Goal: Register for event/course

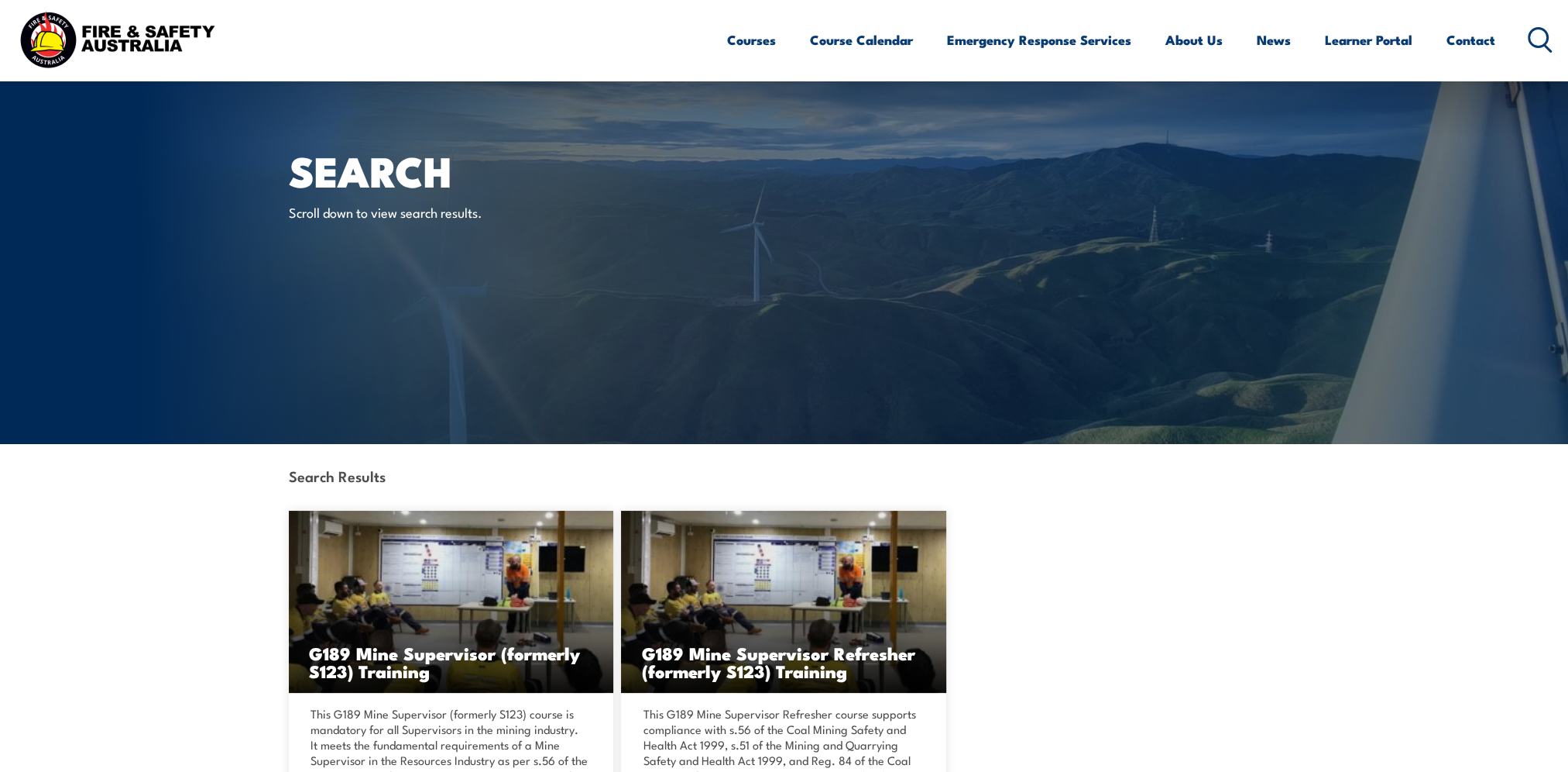
scroll to position [310, 0]
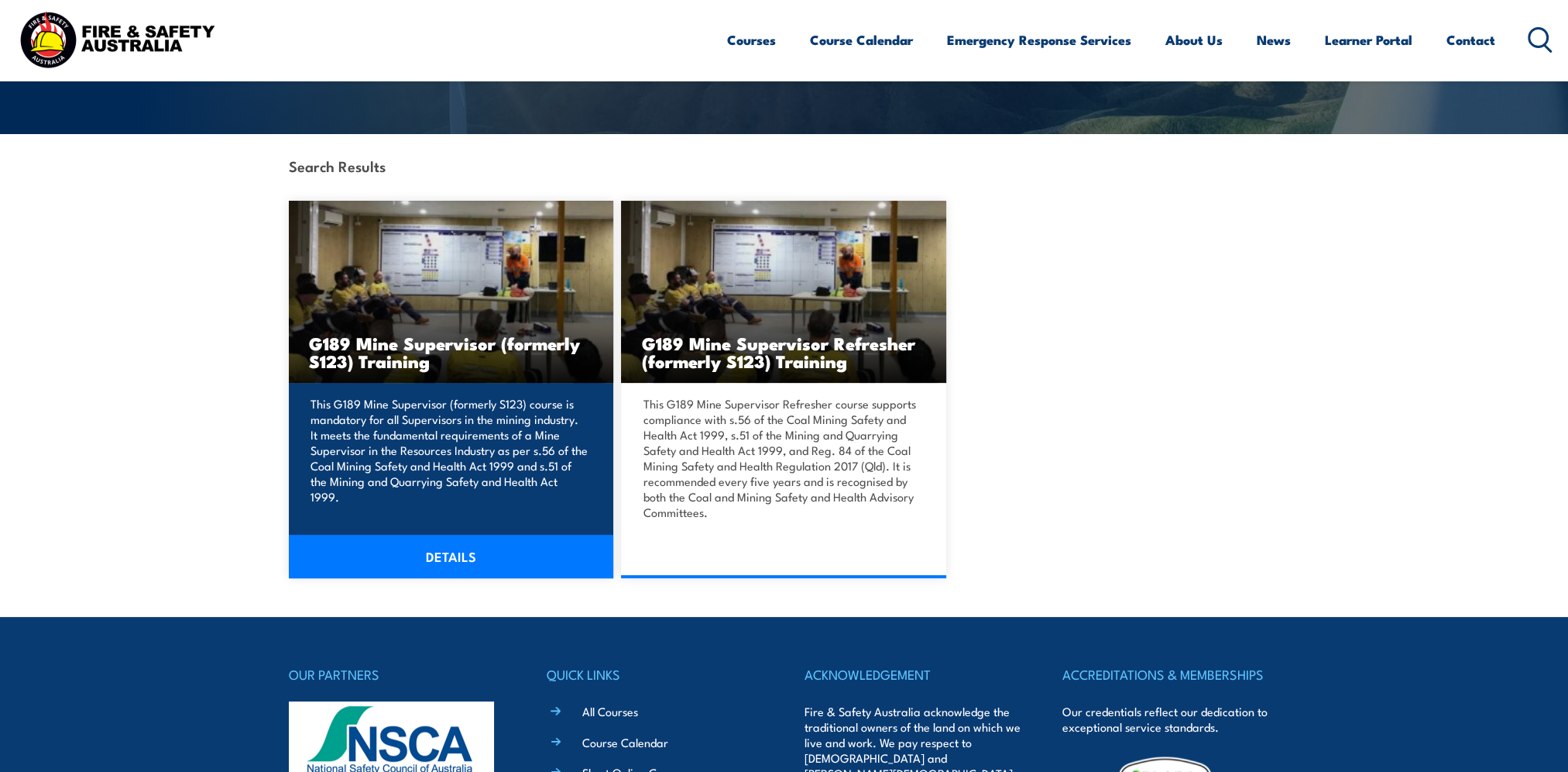
click at [438, 556] on link "DETAILS" at bounding box center [451, 556] width 325 height 43
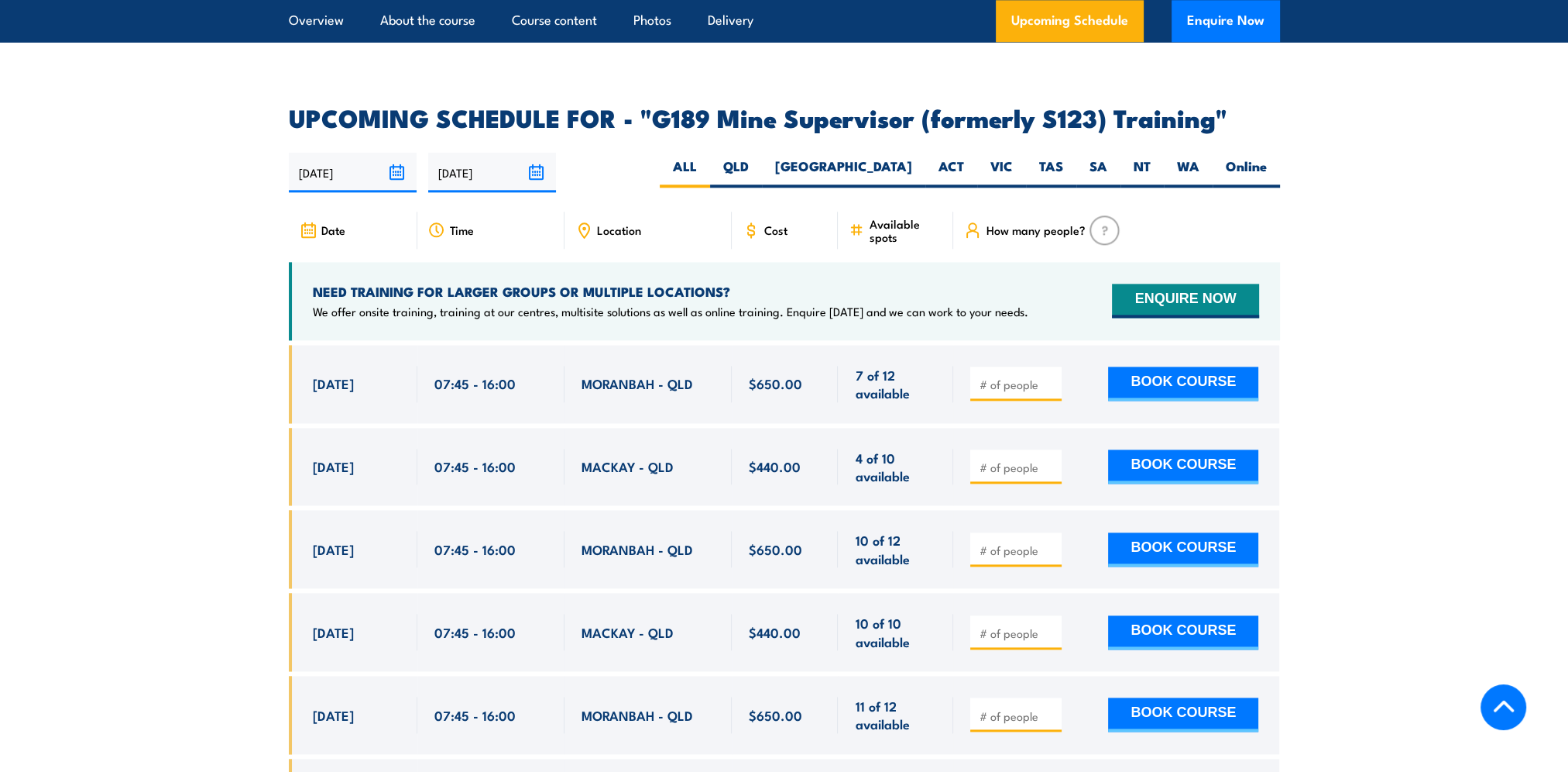
scroll to position [2634, 0]
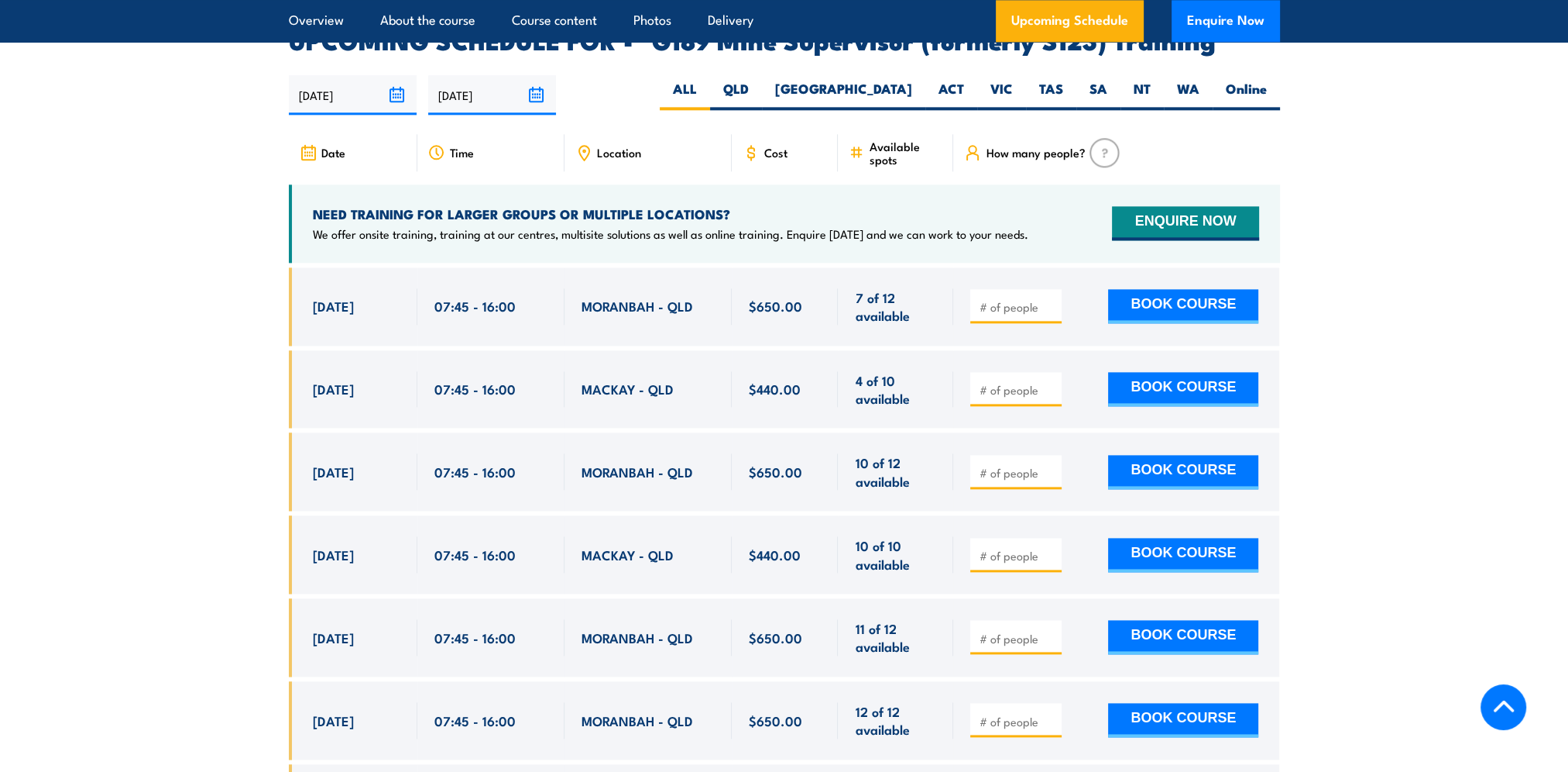
click at [1011, 548] on input "number" at bounding box center [1017, 556] width 77 height 16
type input "1"
click at [1174, 538] on button "BOOK COURSE" at bounding box center [1182, 555] width 150 height 34
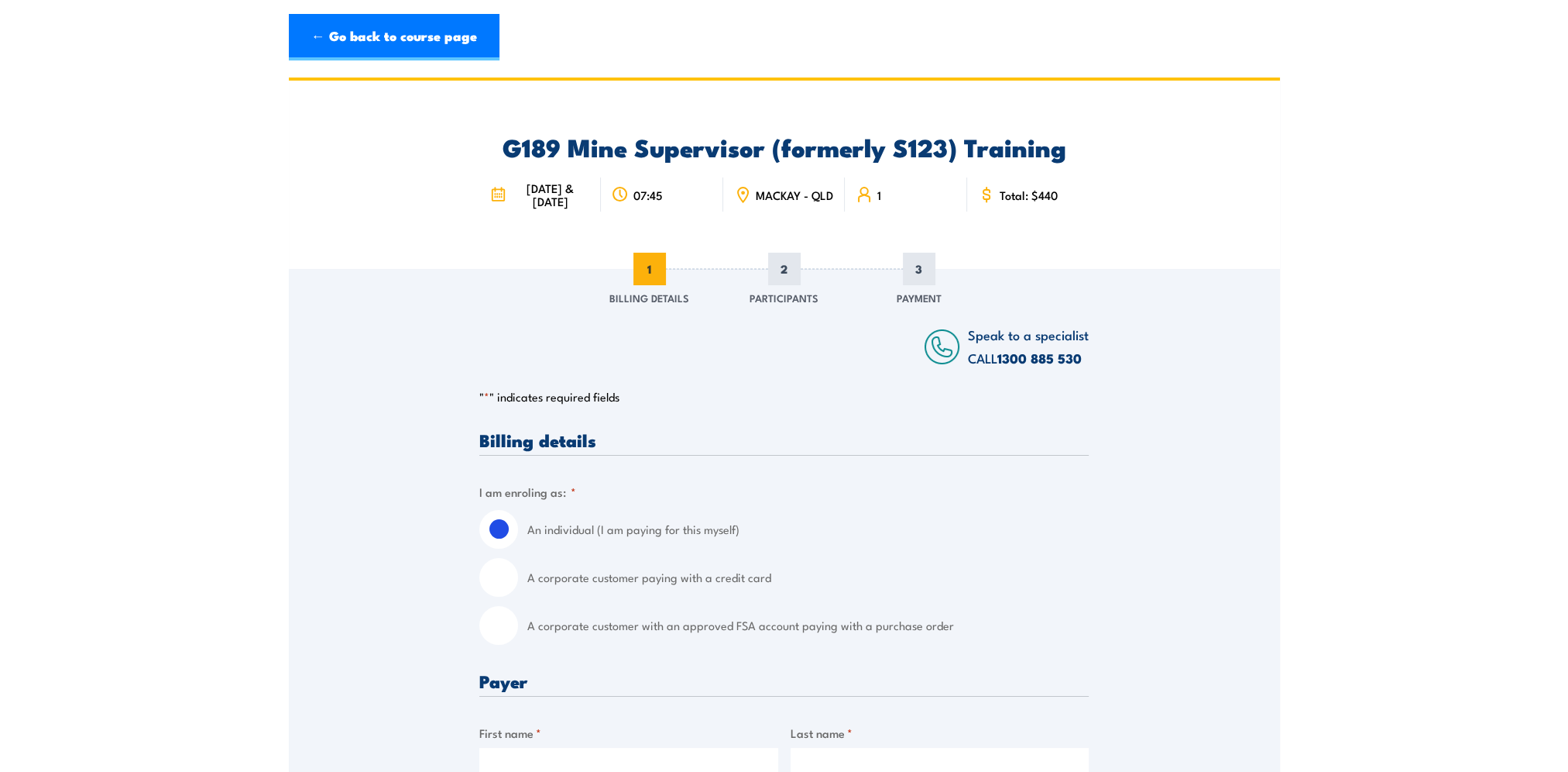
click at [499, 637] on input "A corporate customer with an approved FSA account paying with a purchase order" at bounding box center [499, 626] width 39 height 39
radio input "true"
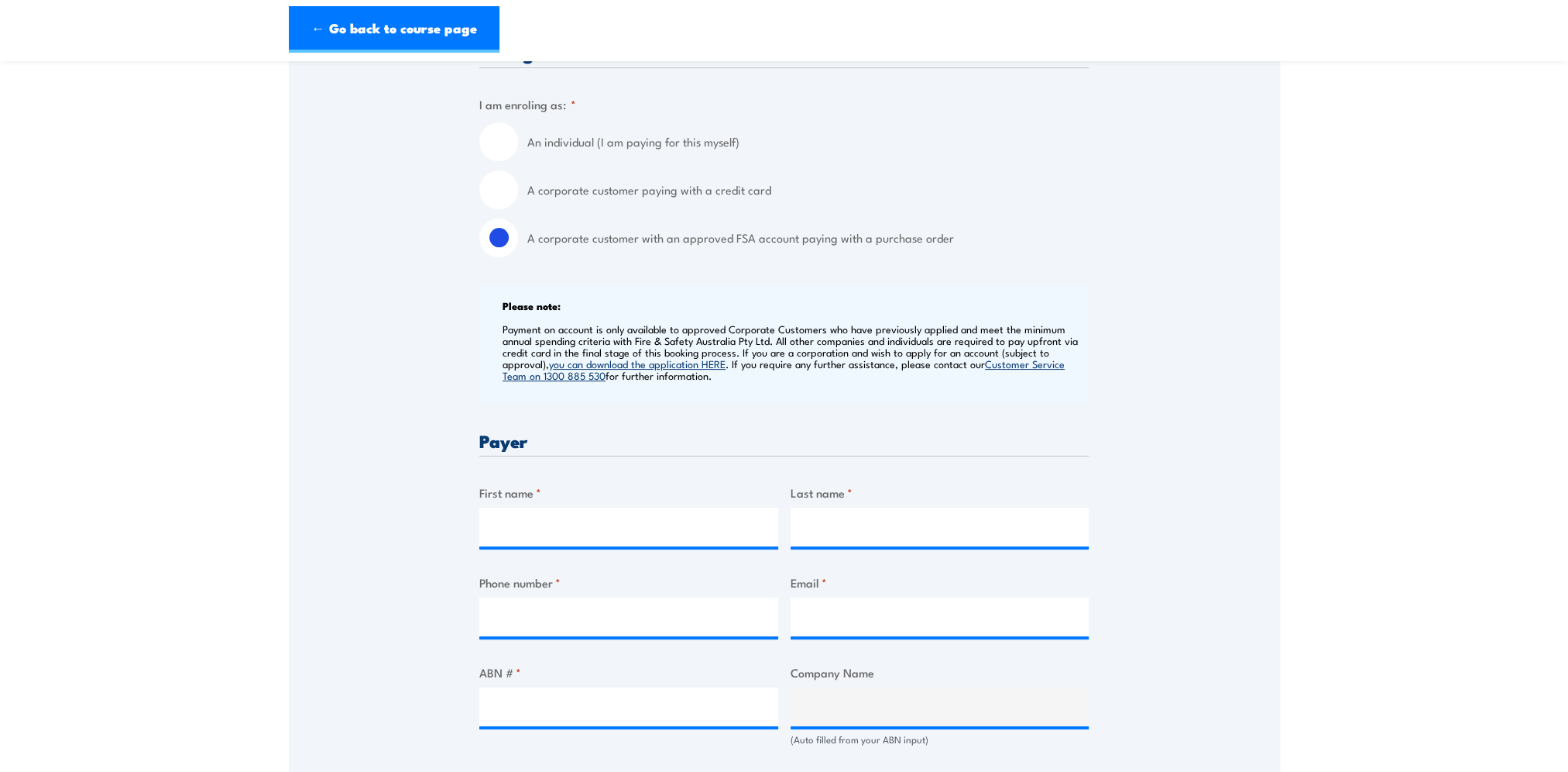
scroll to position [543, 0]
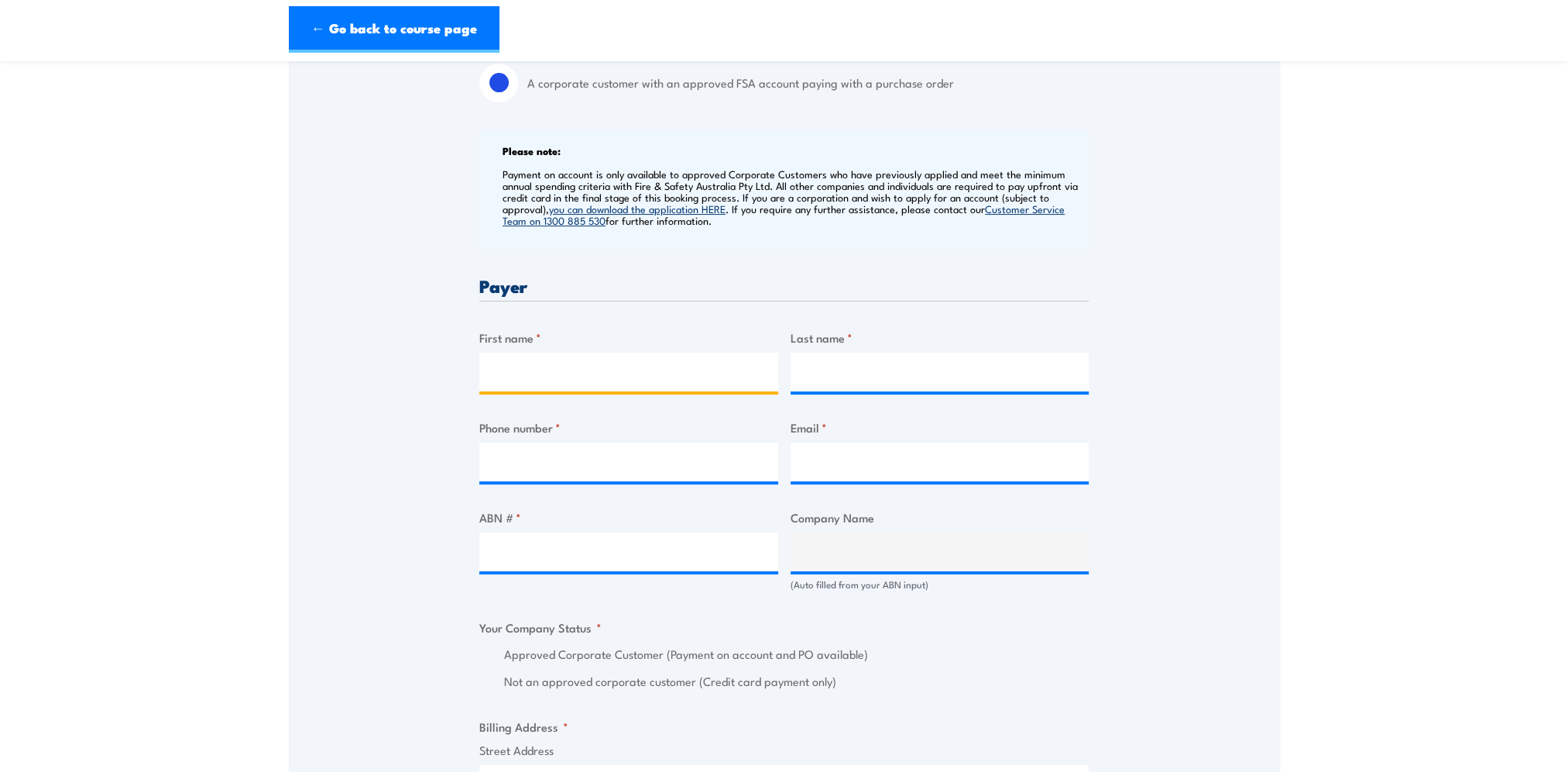
click at [526, 387] on input "First name *" at bounding box center [629, 372] width 299 height 39
type input "Tara"
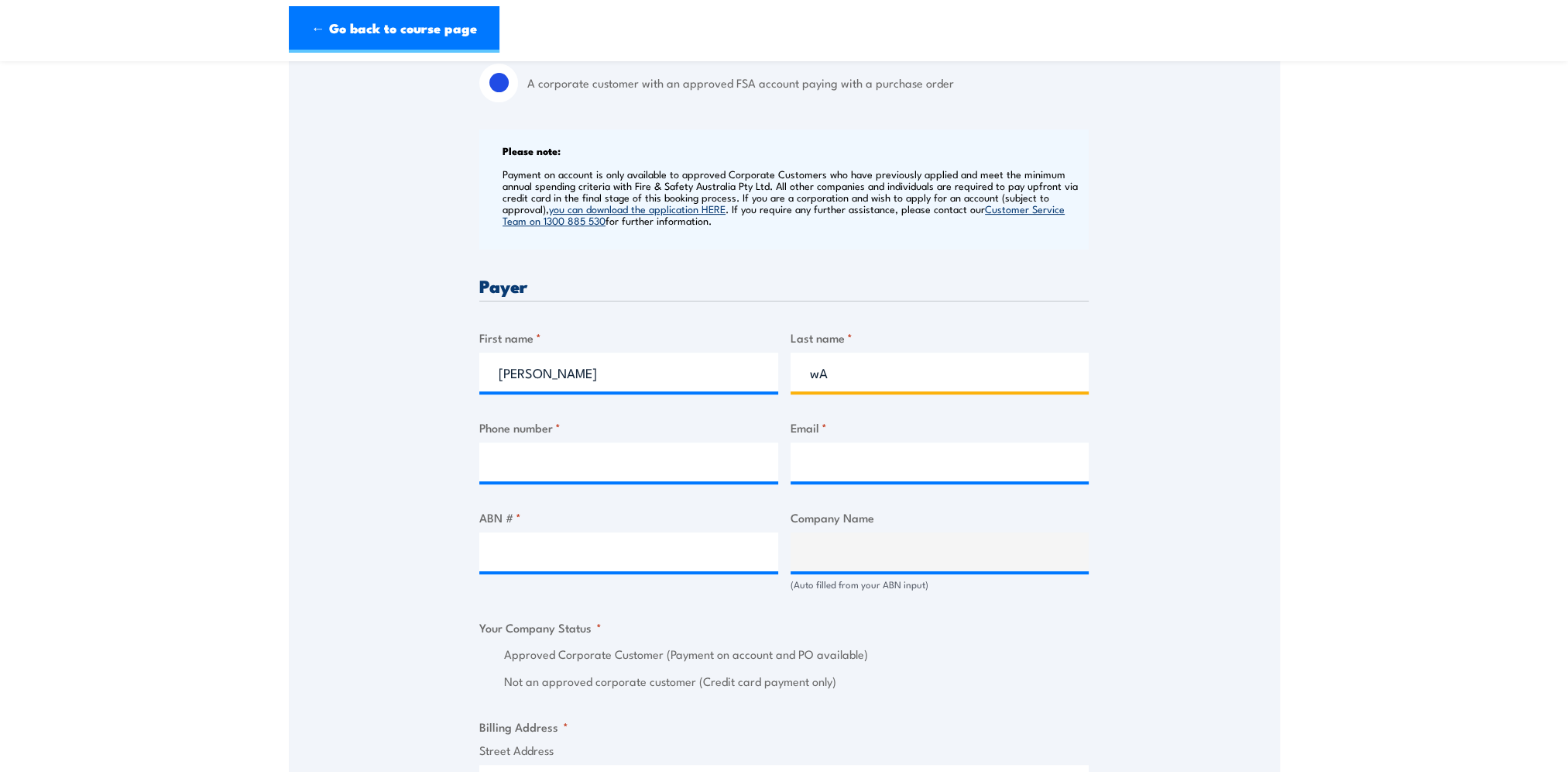
type input "w"
type input "Walker"
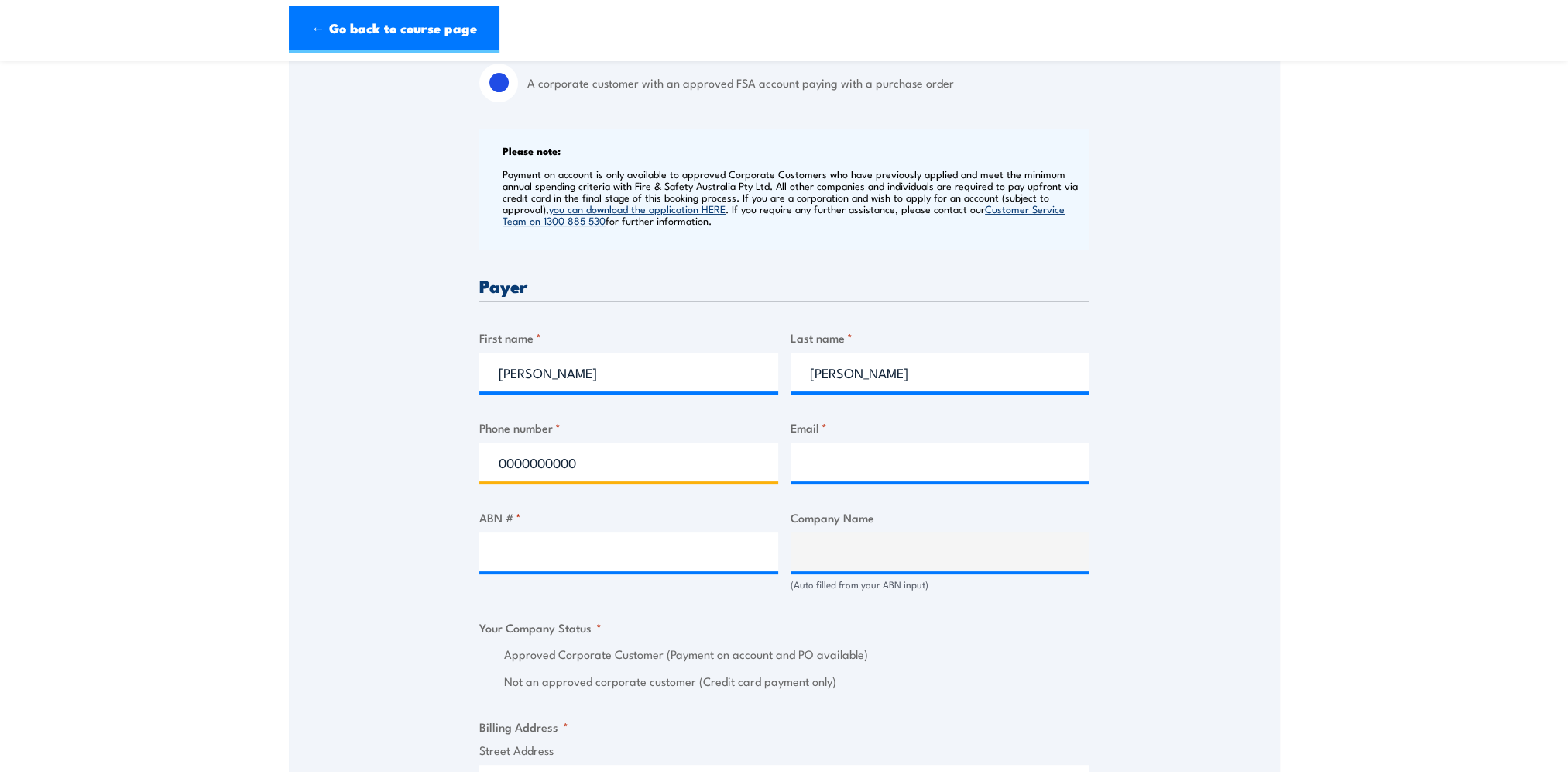
type input "0000000000"
click at [840, 460] on input "Email *" at bounding box center [940, 462] width 299 height 39
paste input "bmatrainingbookingforminbox@bhp.com"
type input "bmatrainingbookingforminbox@bhp.com"
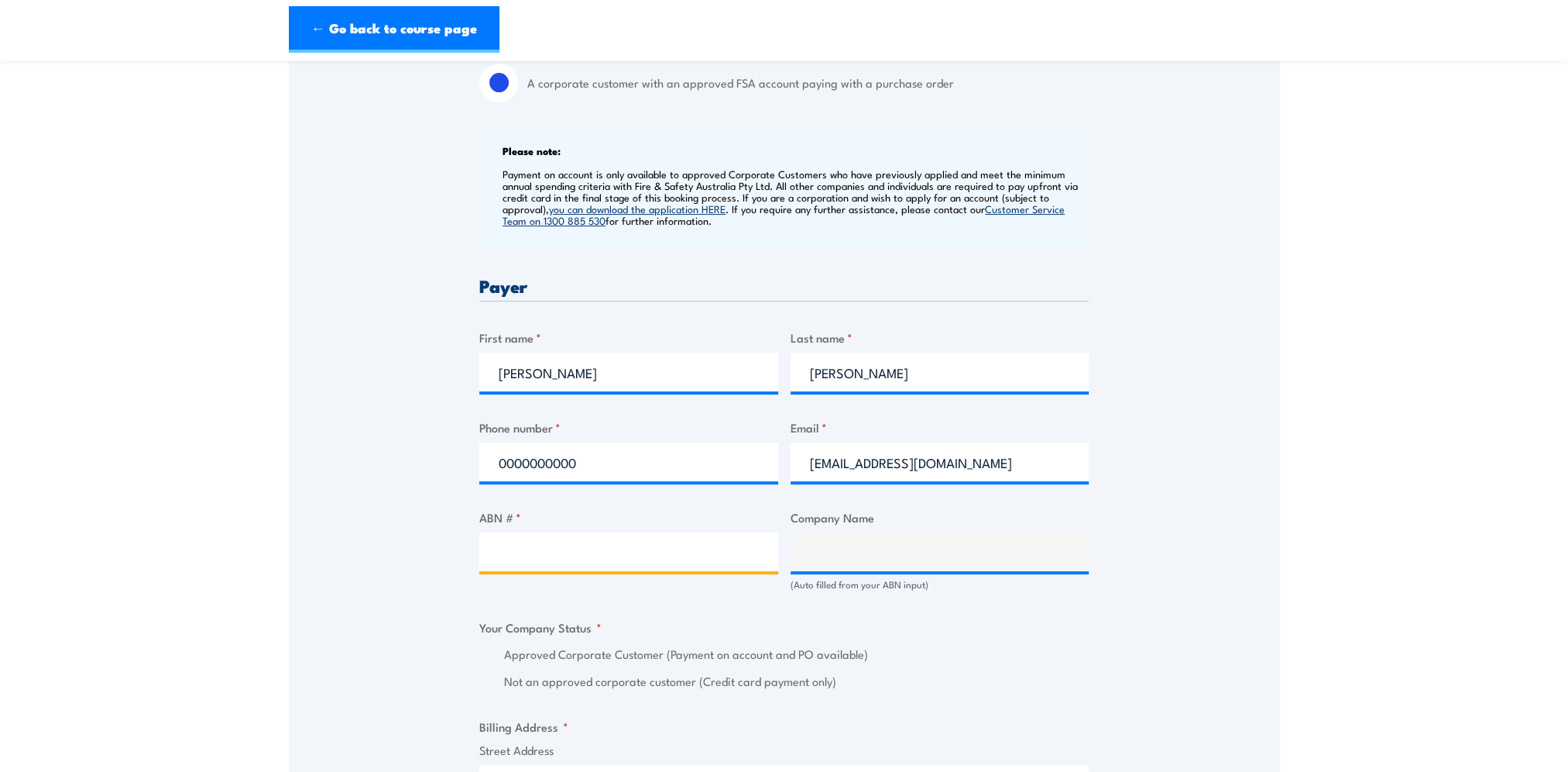
click at [554, 551] on input "ABN # *" at bounding box center [629, 552] width 299 height 39
click at [588, 563] on input "ABN # *" at bounding box center [629, 552] width 299 height 39
paste input "67096412752"
type input "67096412752"
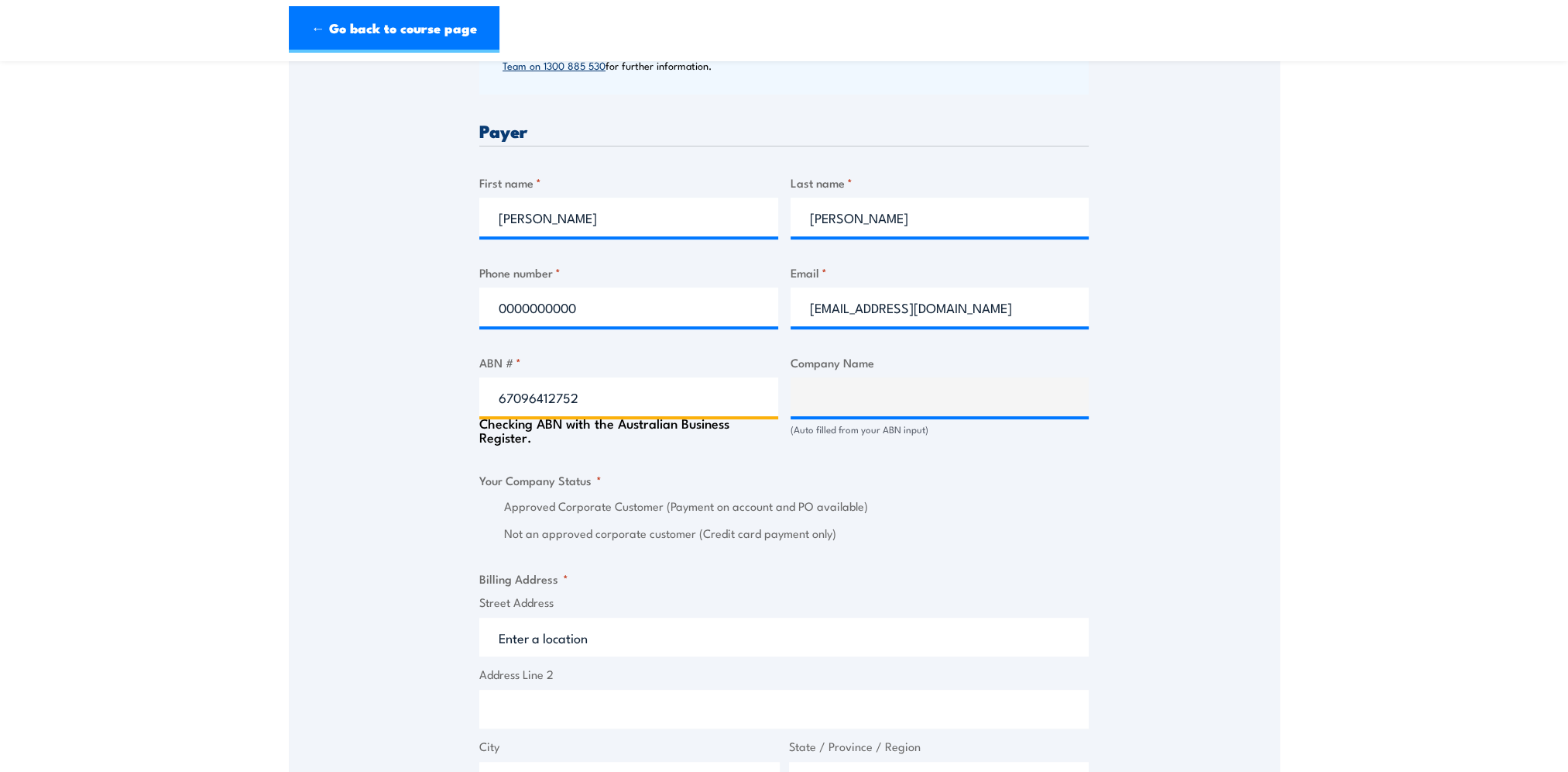
scroll to position [775, 0]
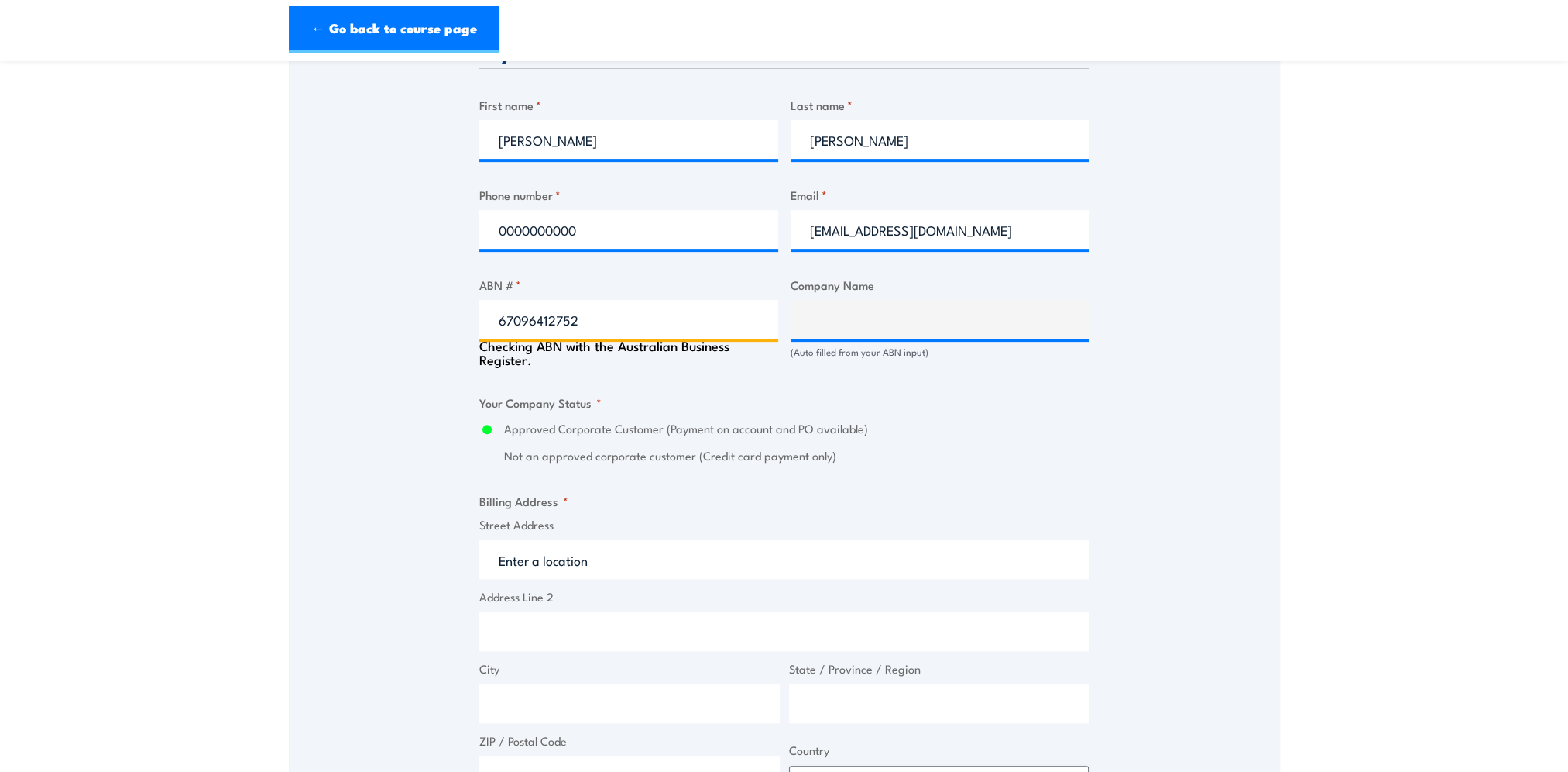
type input "BM ALLIANCE COAL OPERATIONS PTY LIMITED"
radio input "true"
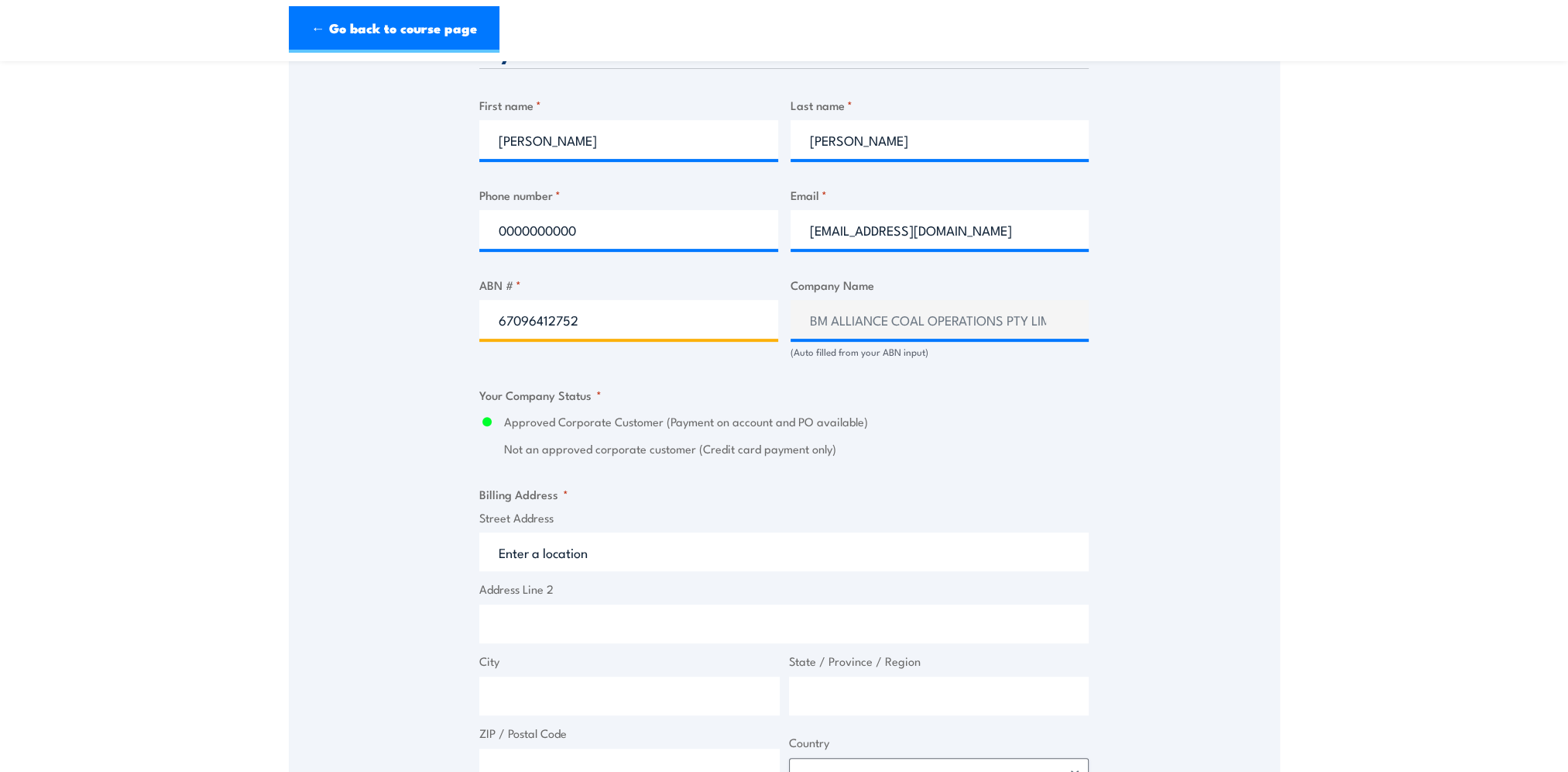
type input "67096412752"
drag, startPoint x: 552, startPoint y: 574, endPoint x: 508, endPoint y: 568, distance: 44.4
click at [552, 571] on input "Street Address" at bounding box center [784, 552] width 610 height 39
paste input "GPO BOX 1389"
type input "GPO BOX 1389"
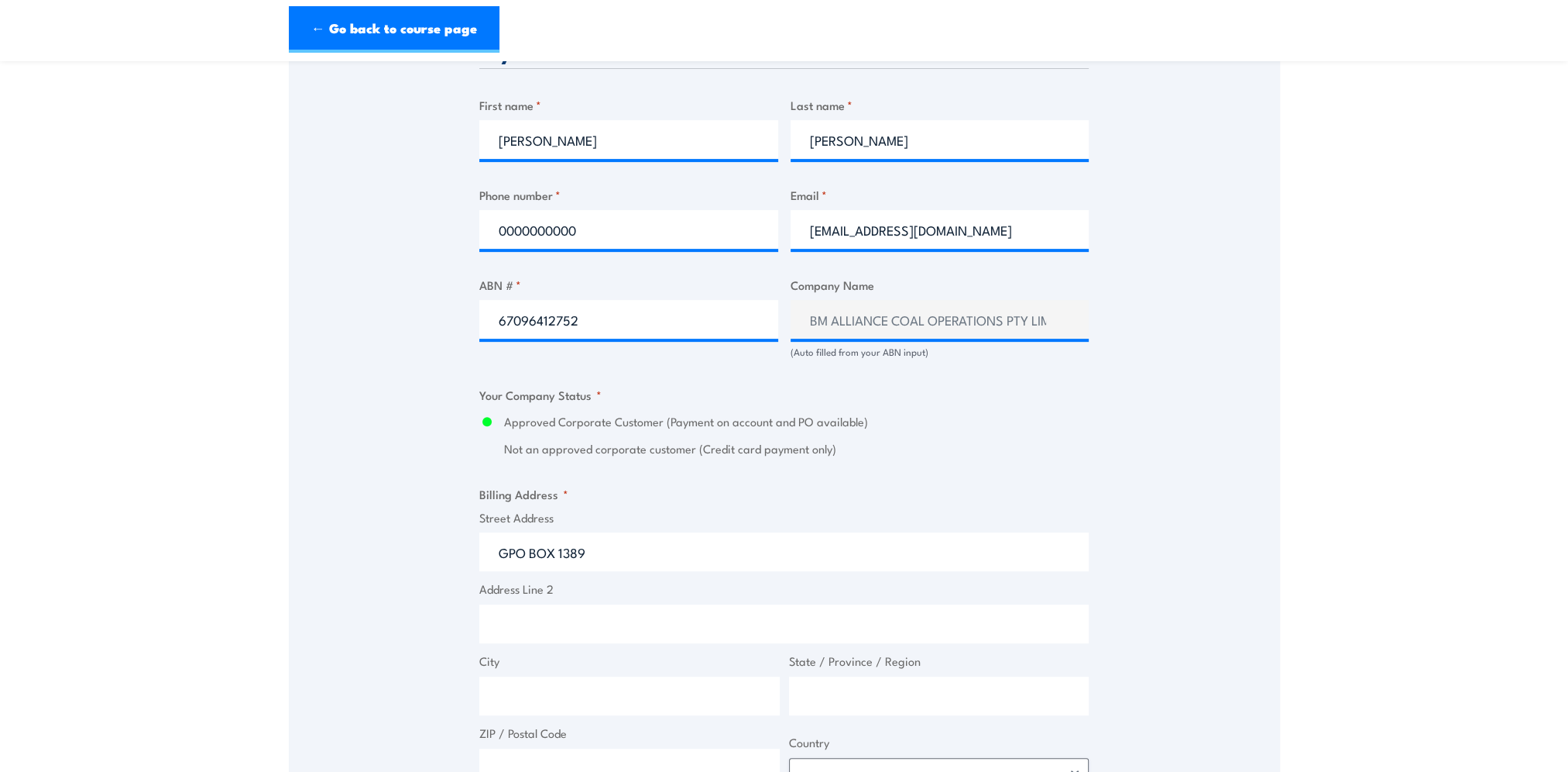
click at [518, 715] on input "City" at bounding box center [630, 696] width 300 height 39
type input "Brisbane"
type input "[GEOGRAPHIC_DATA]"
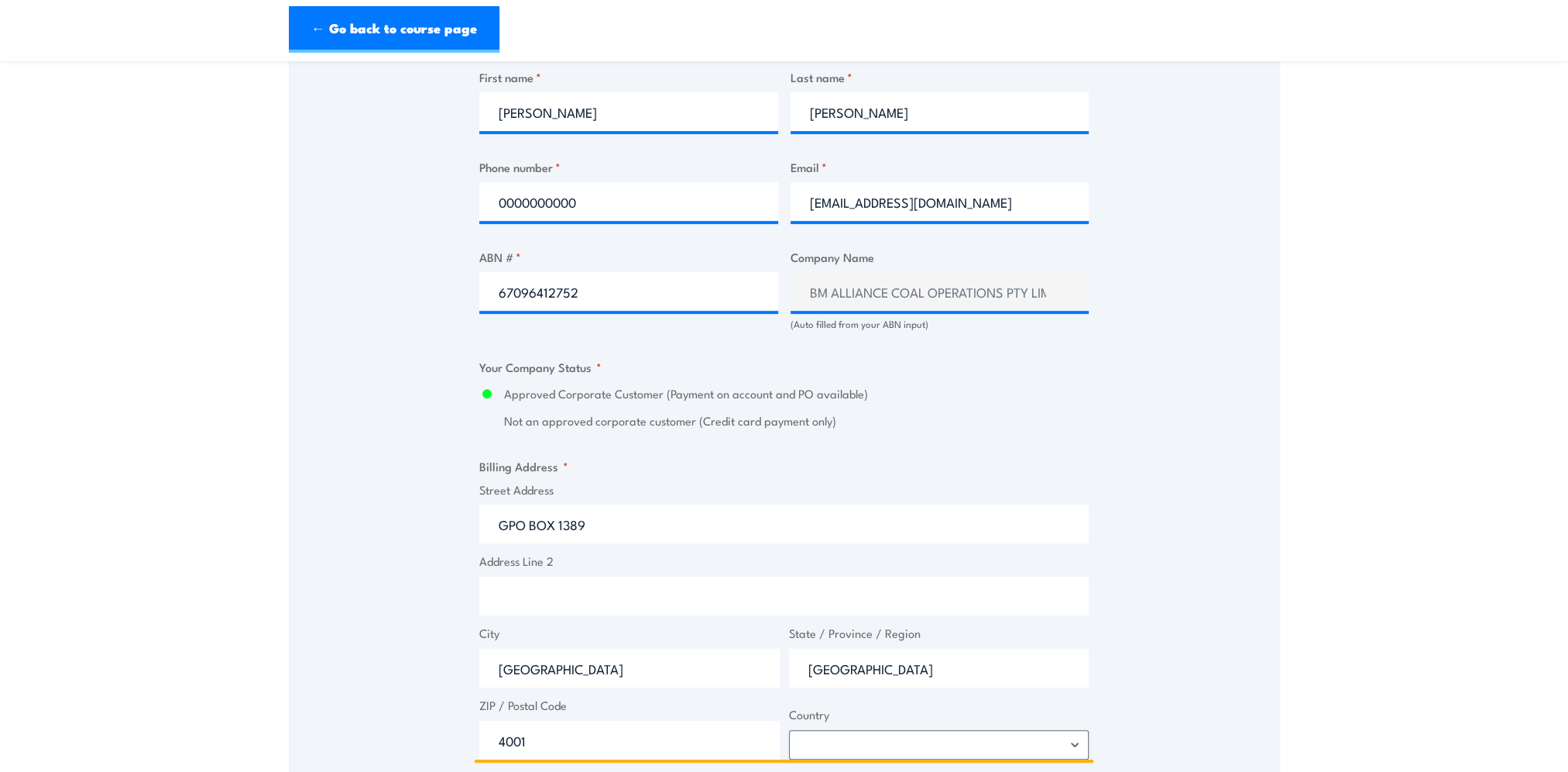
type input "4001"
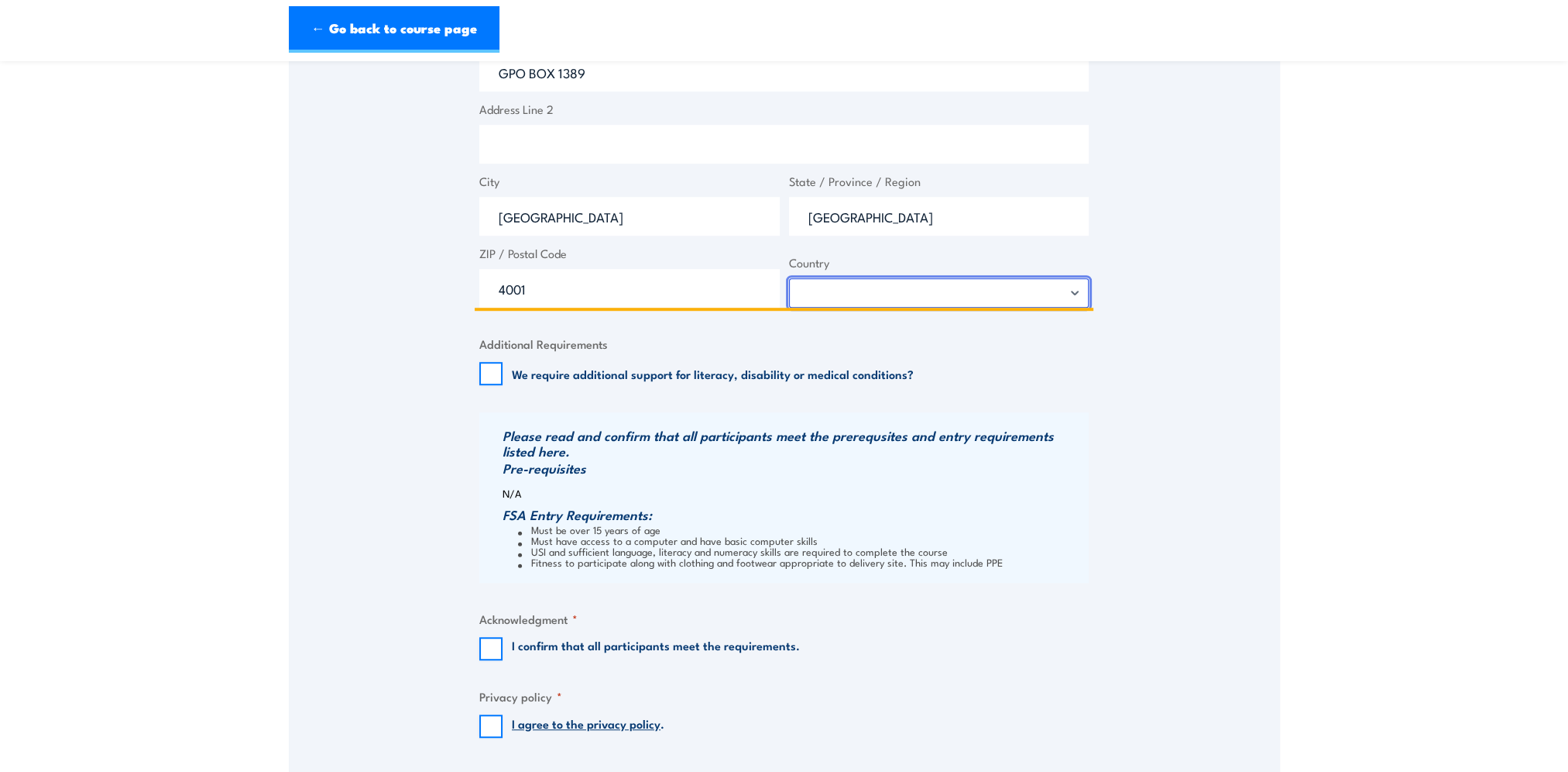
drag, startPoint x: 961, startPoint y: 303, endPoint x: 970, endPoint y: 304, distance: 9.1
click at [961, 303] on select "Afghanistan Albania Algeria American Samoa Andorra Angola Anguilla Antarctica A…" at bounding box center [939, 293] width 300 height 29
select select "Australia"
click at [789, 290] on select "Afghanistan Albania Algeria American Samoa Andorra Angola Anguilla Antarctica A…" at bounding box center [939, 293] width 300 height 29
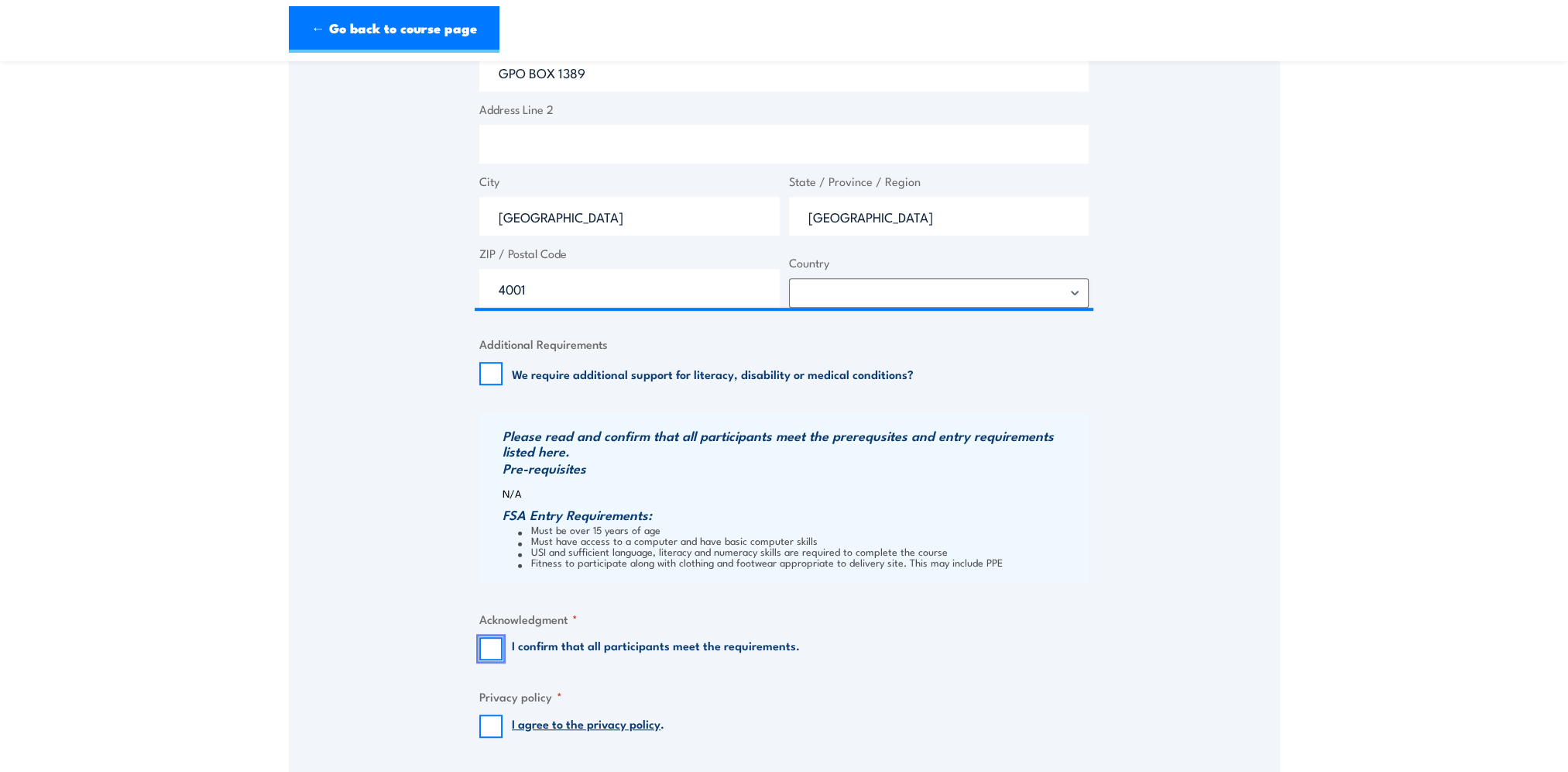
click at [486, 660] on input "I confirm that all participants meet the requirements." at bounding box center [491, 648] width 23 height 23
checkbox input "true"
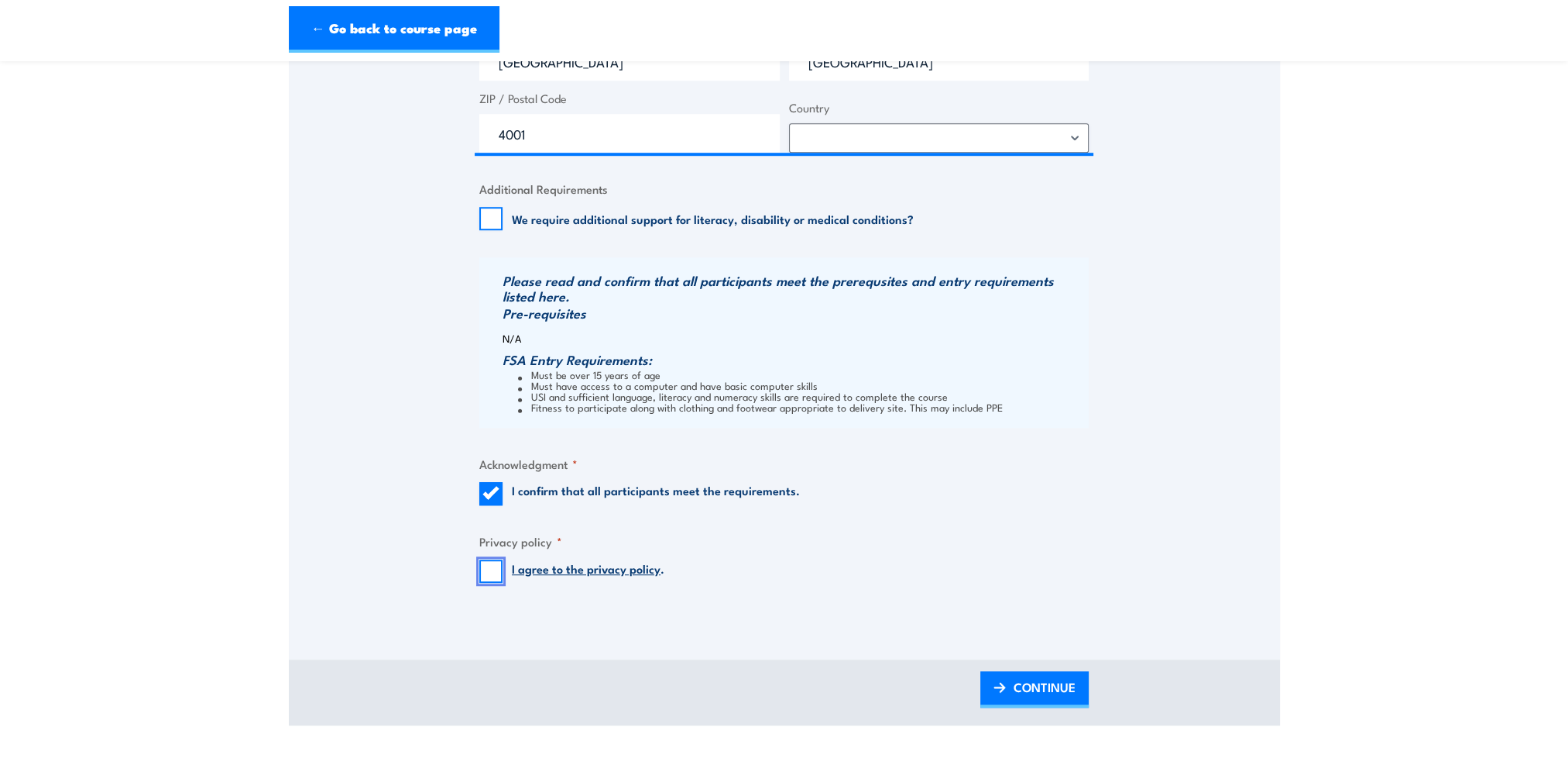
drag, startPoint x: 480, startPoint y: 575, endPoint x: 622, endPoint y: 613, distance: 147.0
click at [480, 575] on input "I agree to the privacy policy ." at bounding box center [491, 570] width 23 height 23
checkbox input "true"
click at [1068, 700] on span "CONTINUE" at bounding box center [1044, 686] width 62 height 41
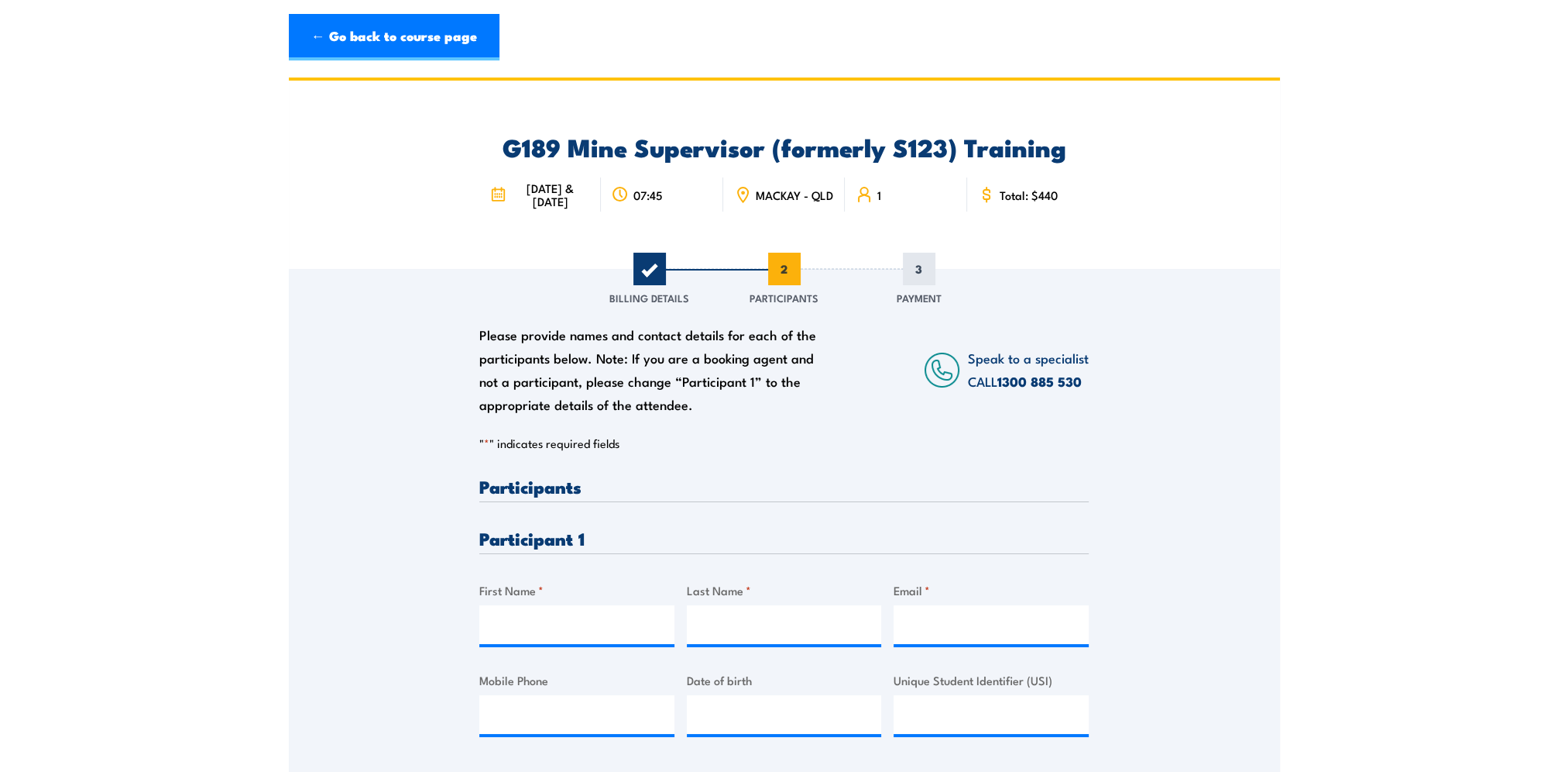
scroll to position [155, 0]
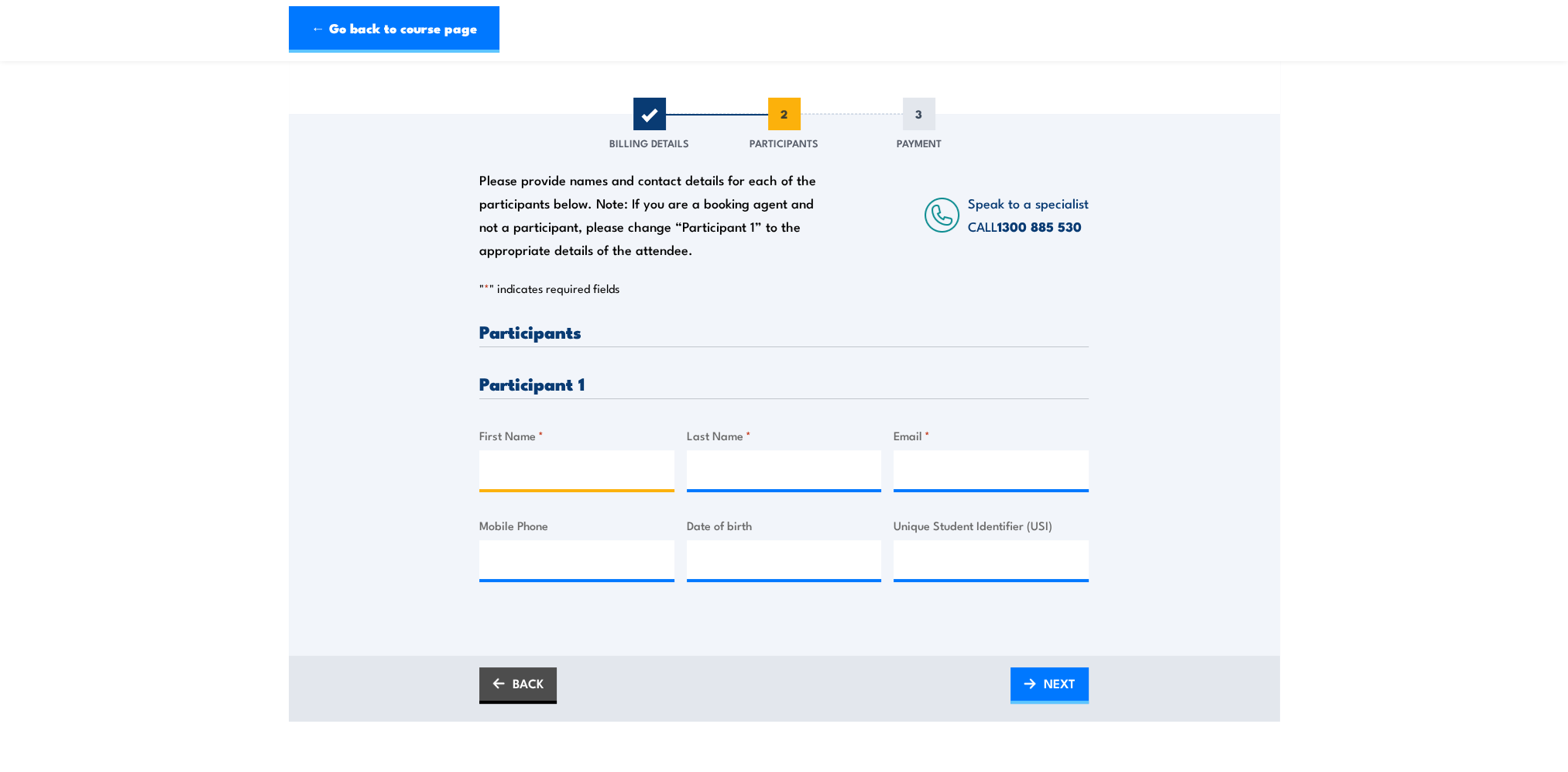
click at [531, 489] on input "First Name *" at bounding box center [577, 470] width 195 height 39
type input "Shane"
type input "Holcombe"
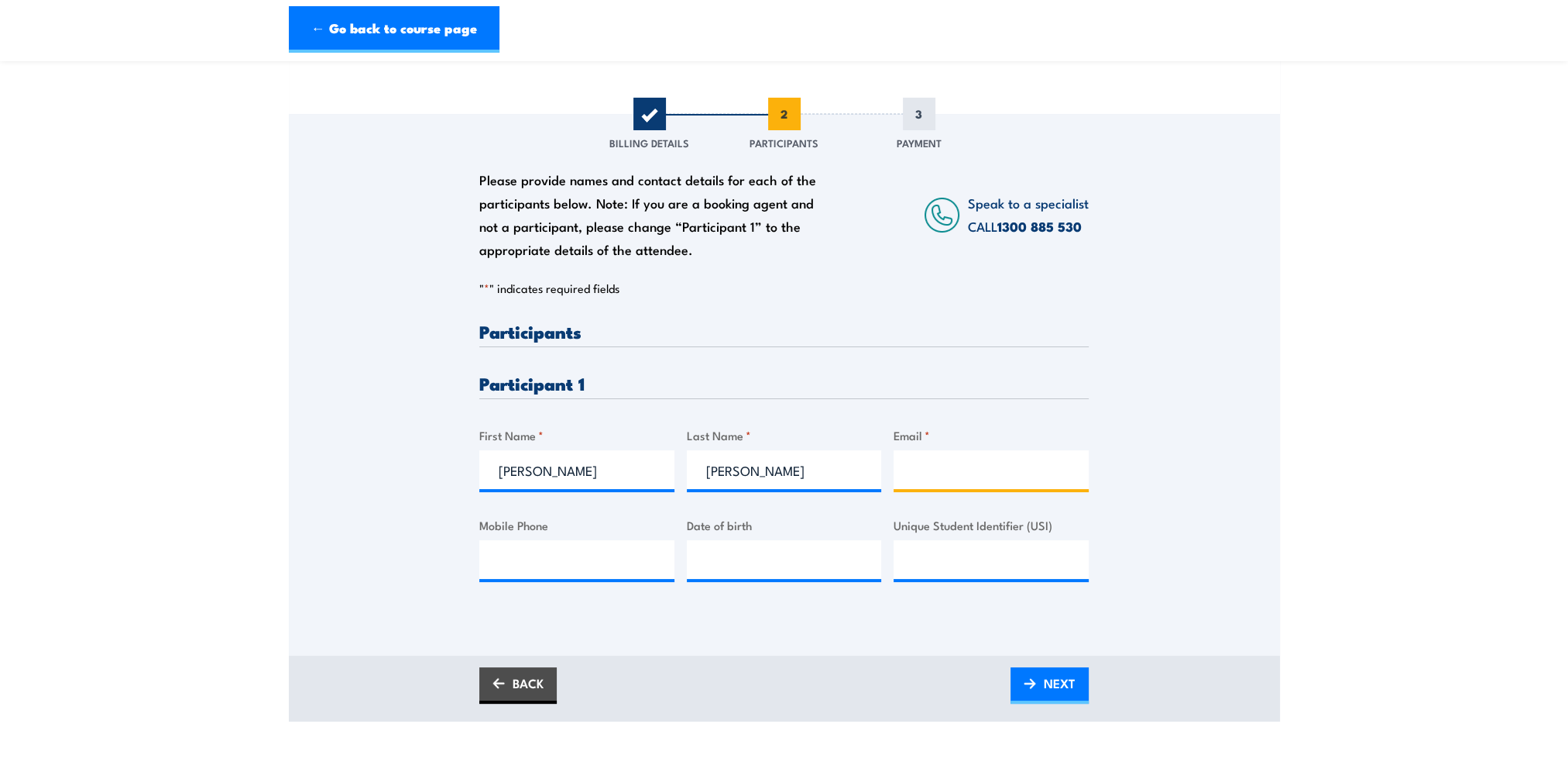
click at [914, 477] on input "Email *" at bounding box center [991, 470] width 195 height 39
paste input "Shane.Holcombe@bhp.com"
type input "Shane.Holcombe@bhp.com"
click at [502, 579] on input "Mobile Phone" at bounding box center [577, 559] width 195 height 39
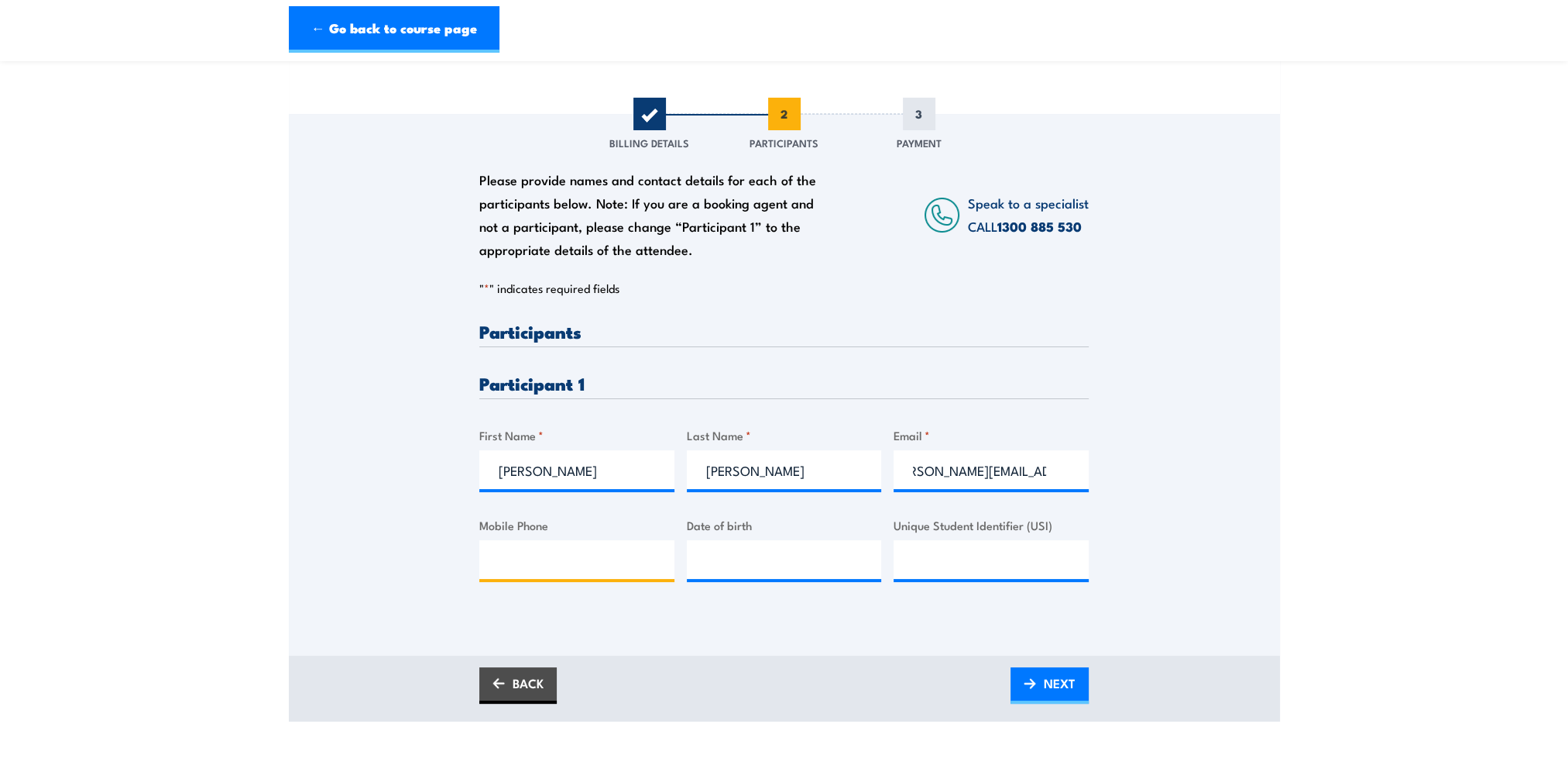
scroll to position [0, 0]
click at [579, 579] on input "Mobile Phone" at bounding box center [577, 559] width 195 height 39
paste input "417 198 707"
type input "0417 198 707"
click at [746, 575] on input "__/__/____" at bounding box center [784, 559] width 195 height 39
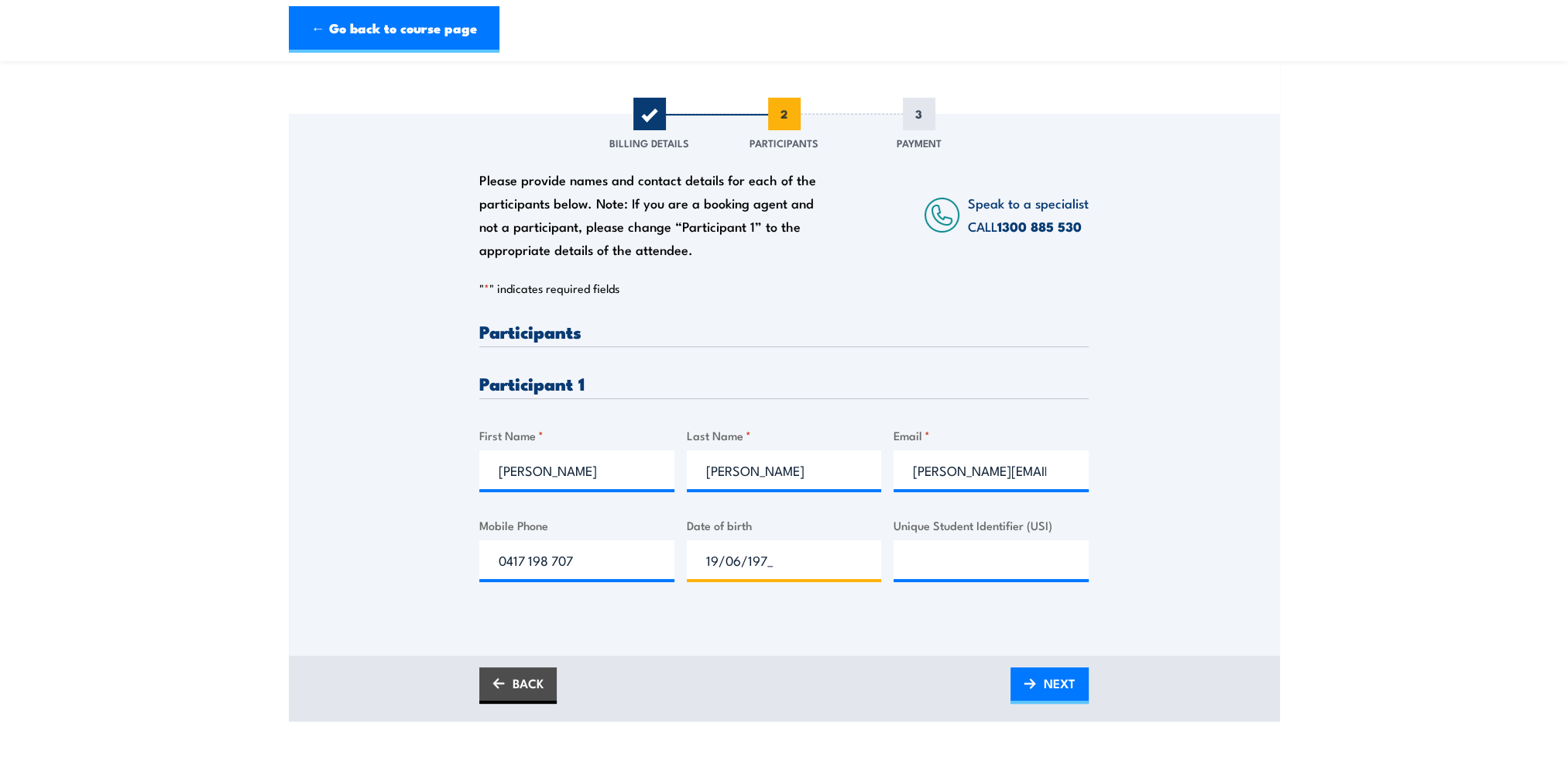
type input "19/06/1977"
click at [988, 579] on input "Unique Student Identifier (USI)" at bounding box center [991, 559] width 195 height 39
paste input "4SDR5RUS83"
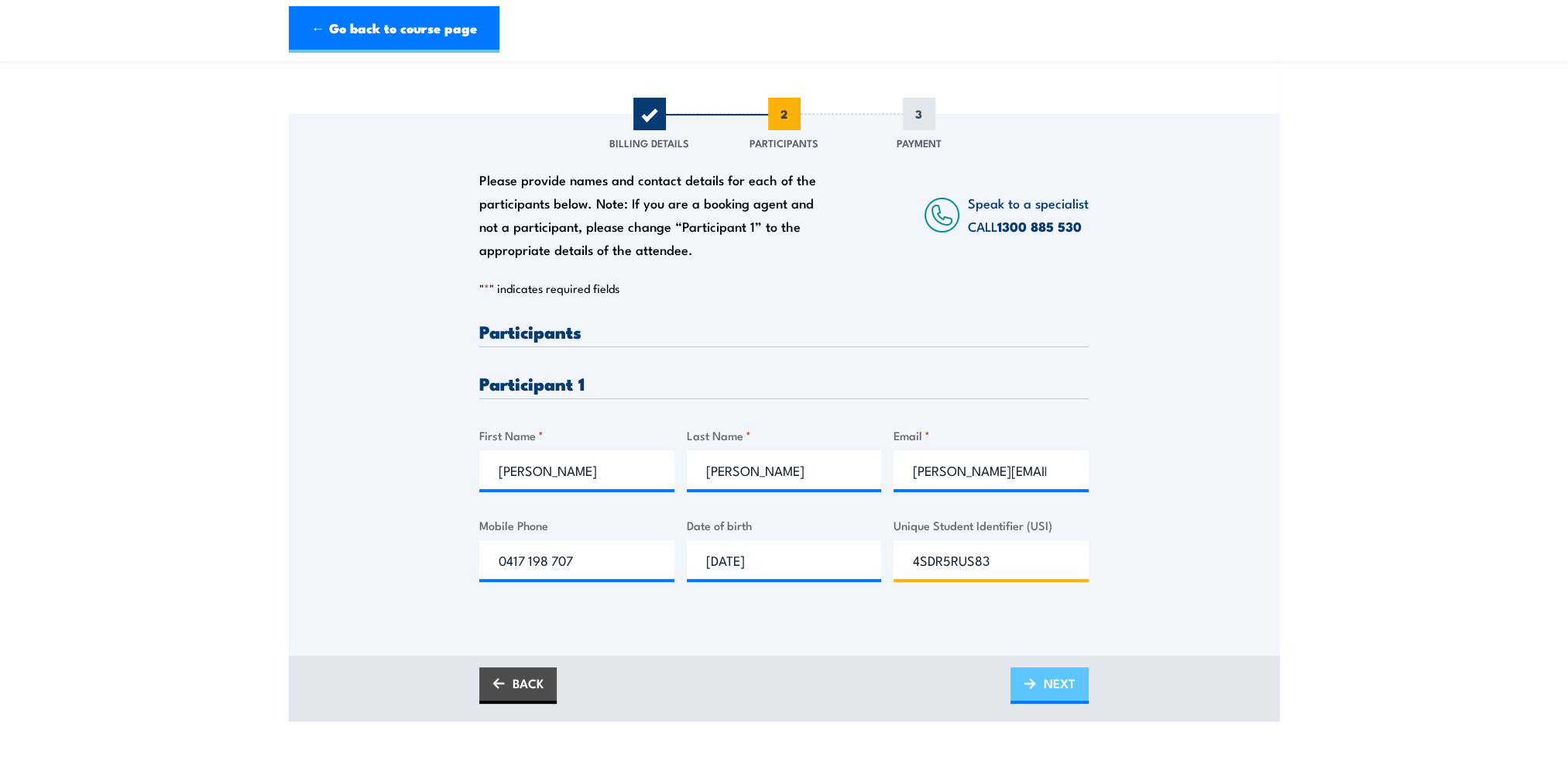
type input "4SDR5RUS83"
drag, startPoint x: 1053, startPoint y: 696, endPoint x: 923, endPoint y: 606, distance: 158.1
click at [1053, 696] on span "NEXT" at bounding box center [1060, 683] width 31 height 41
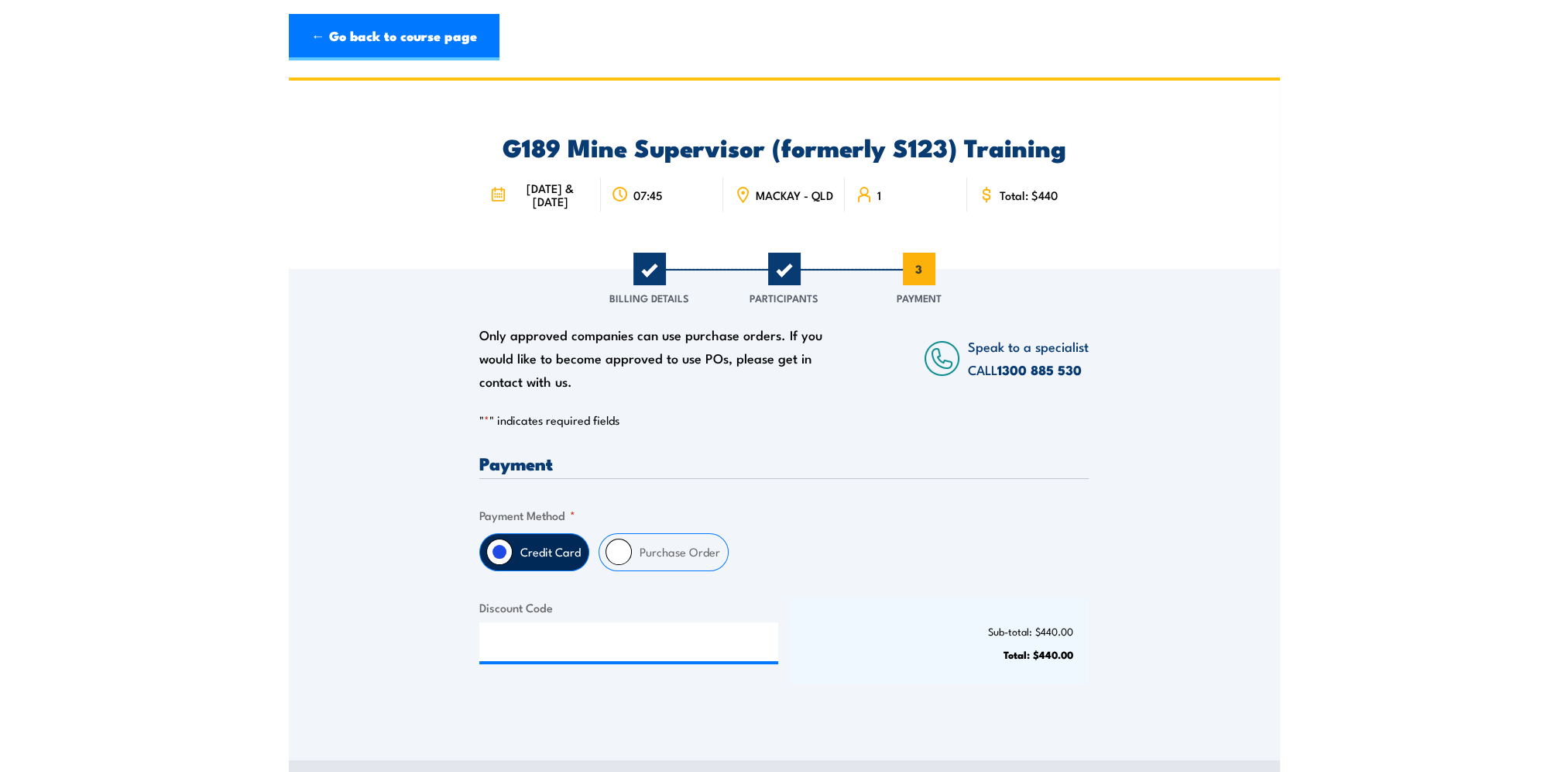
click at [1070, 470] on h3 "Payment" at bounding box center [784, 462] width 610 height 18
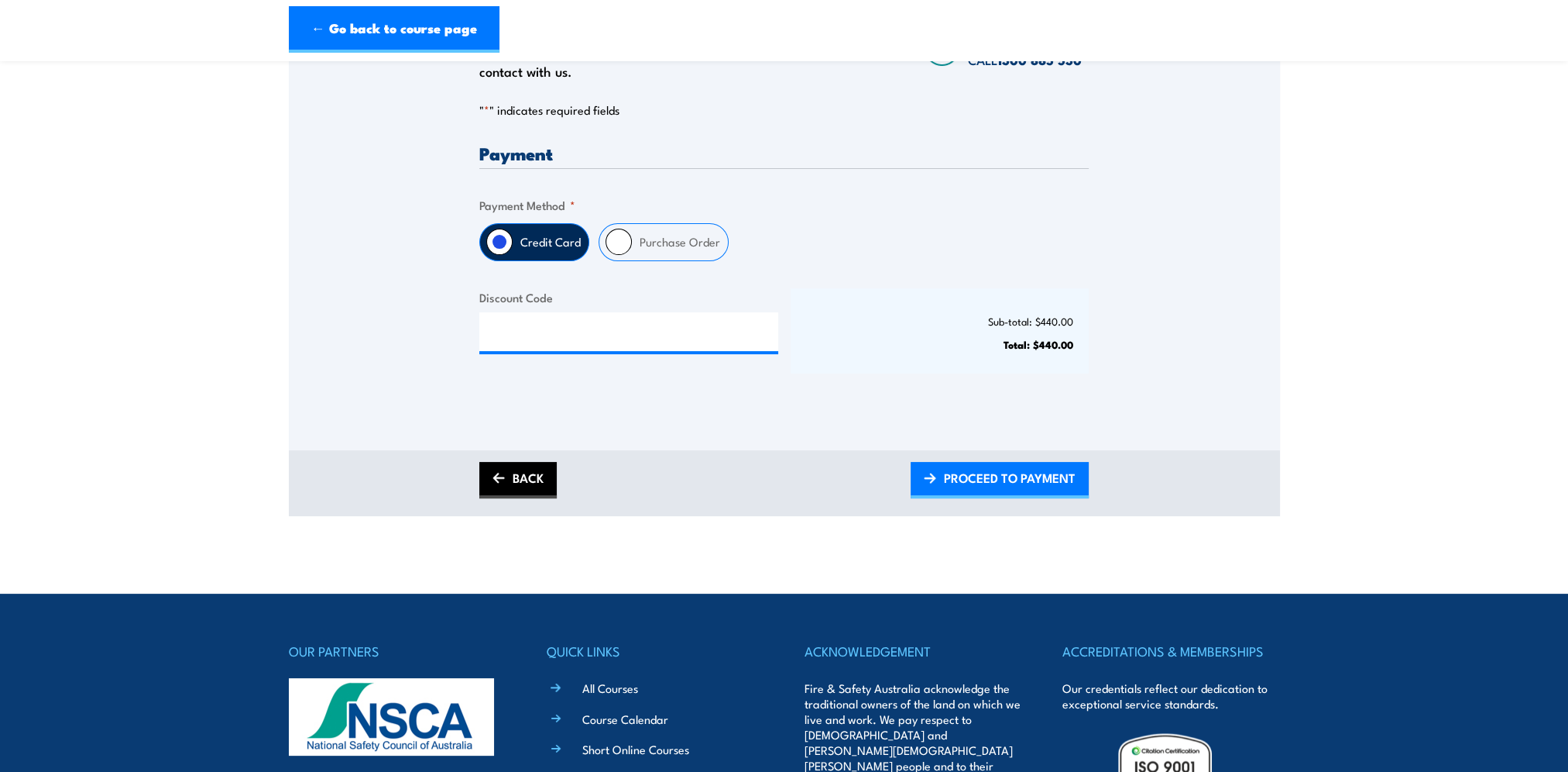
click at [532, 489] on link "BACK" at bounding box center [518, 480] width 77 height 37
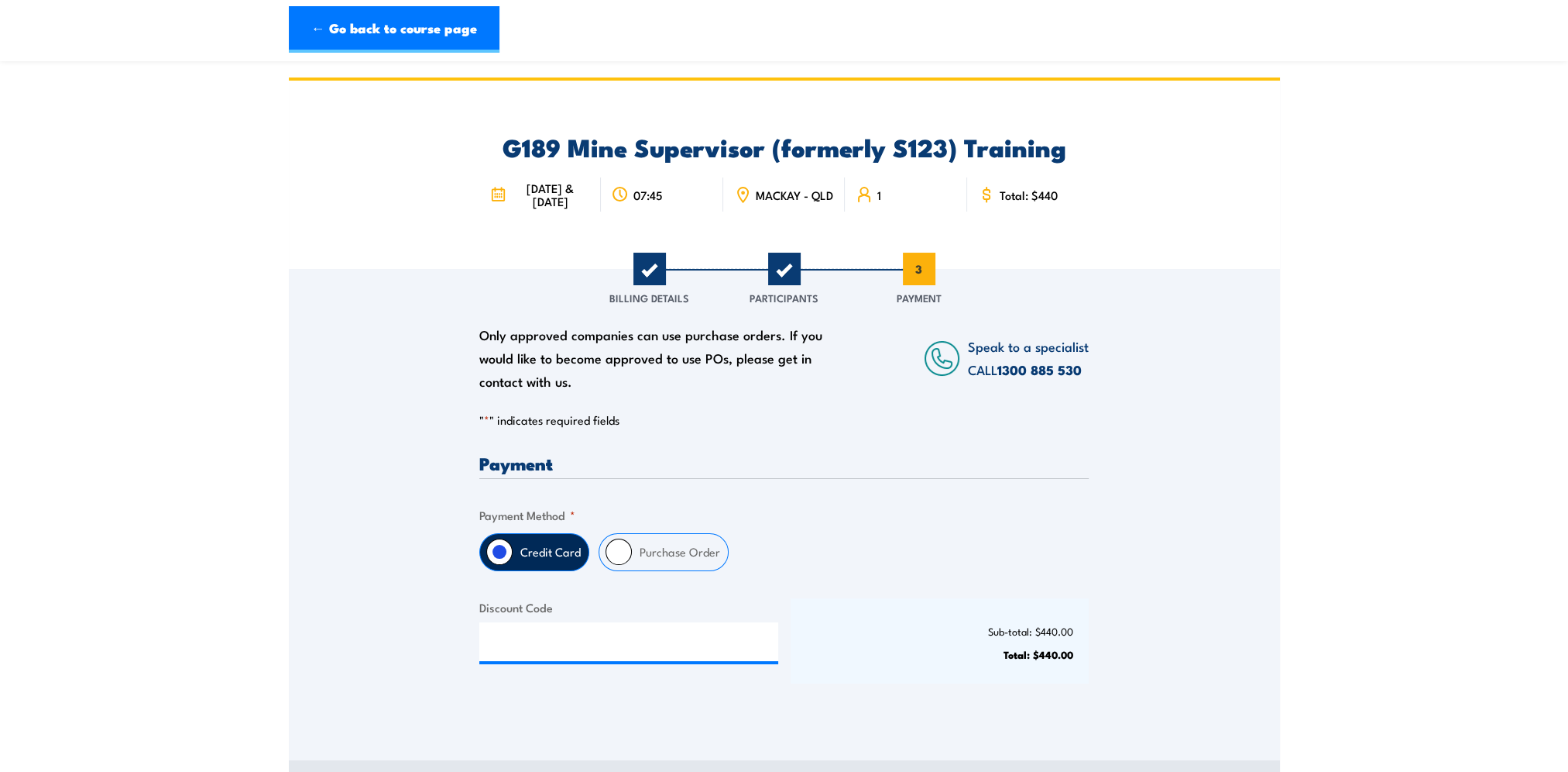
scroll to position [0, 0]
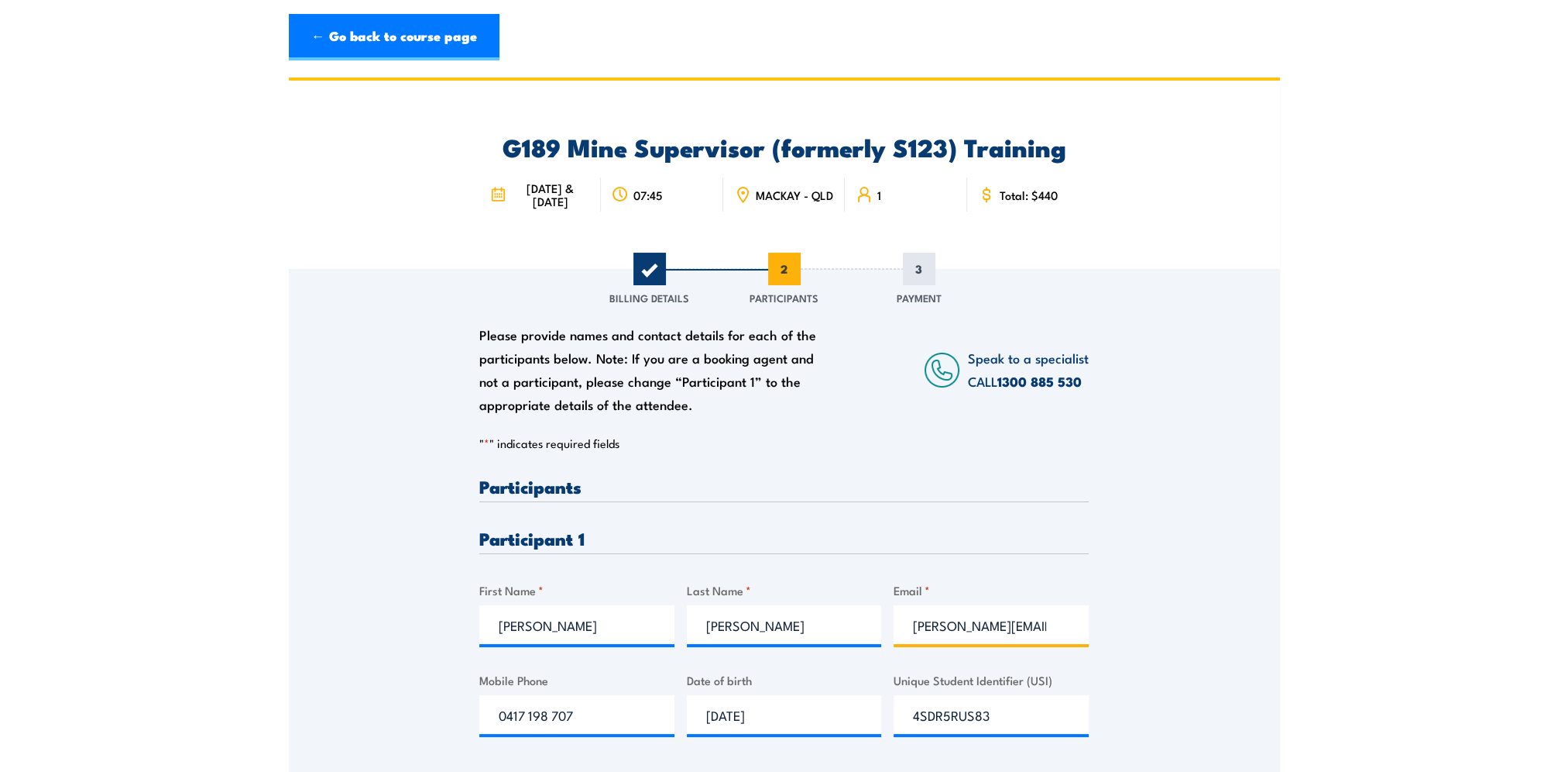
click at [1048, 636] on input "Shane.Holcombe@bhp.com" at bounding box center [991, 625] width 195 height 39
type input "Shane.Holcombe@bhp.com"
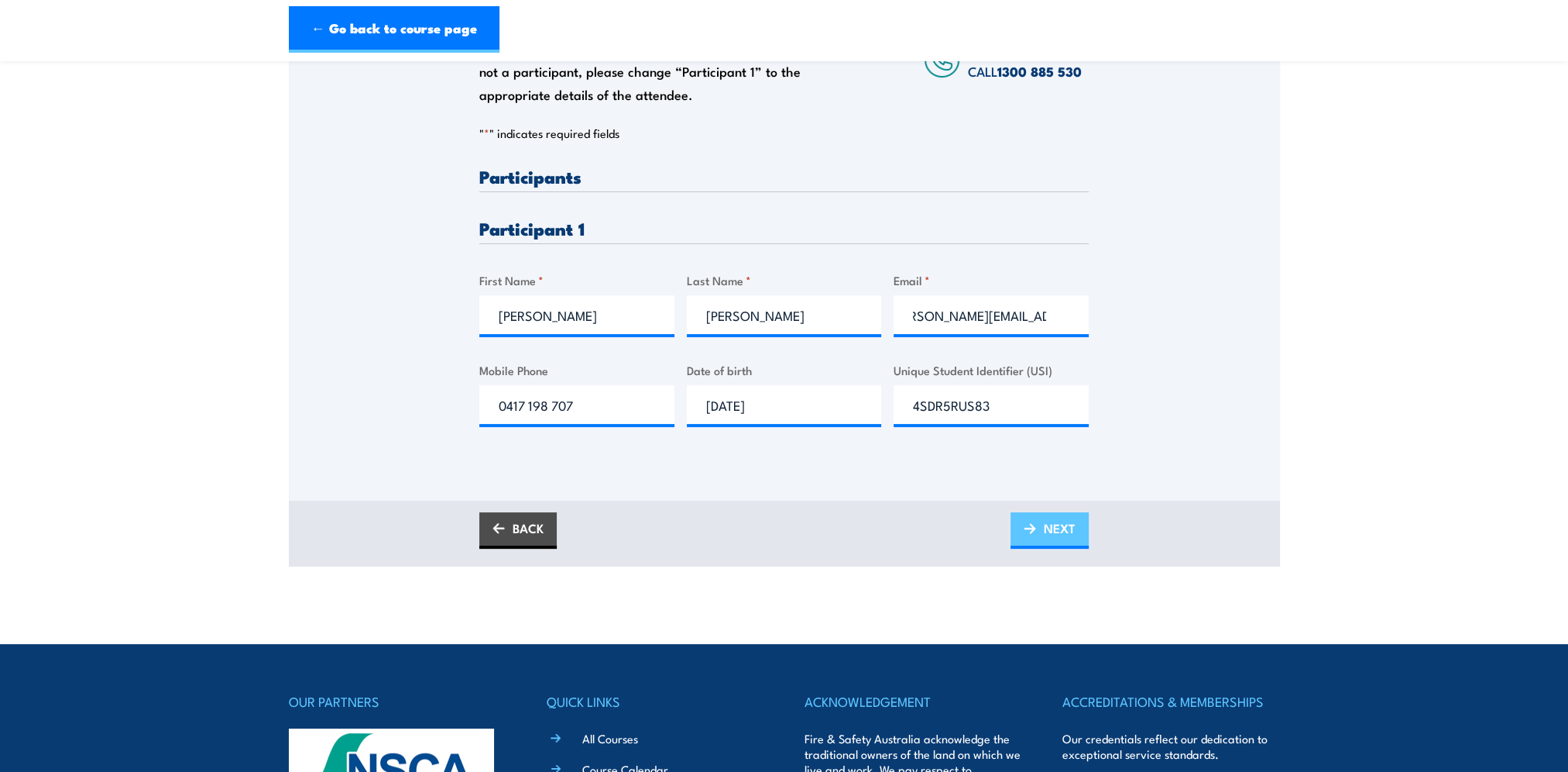
click at [1040, 543] on link "NEXT" at bounding box center [1049, 531] width 78 height 37
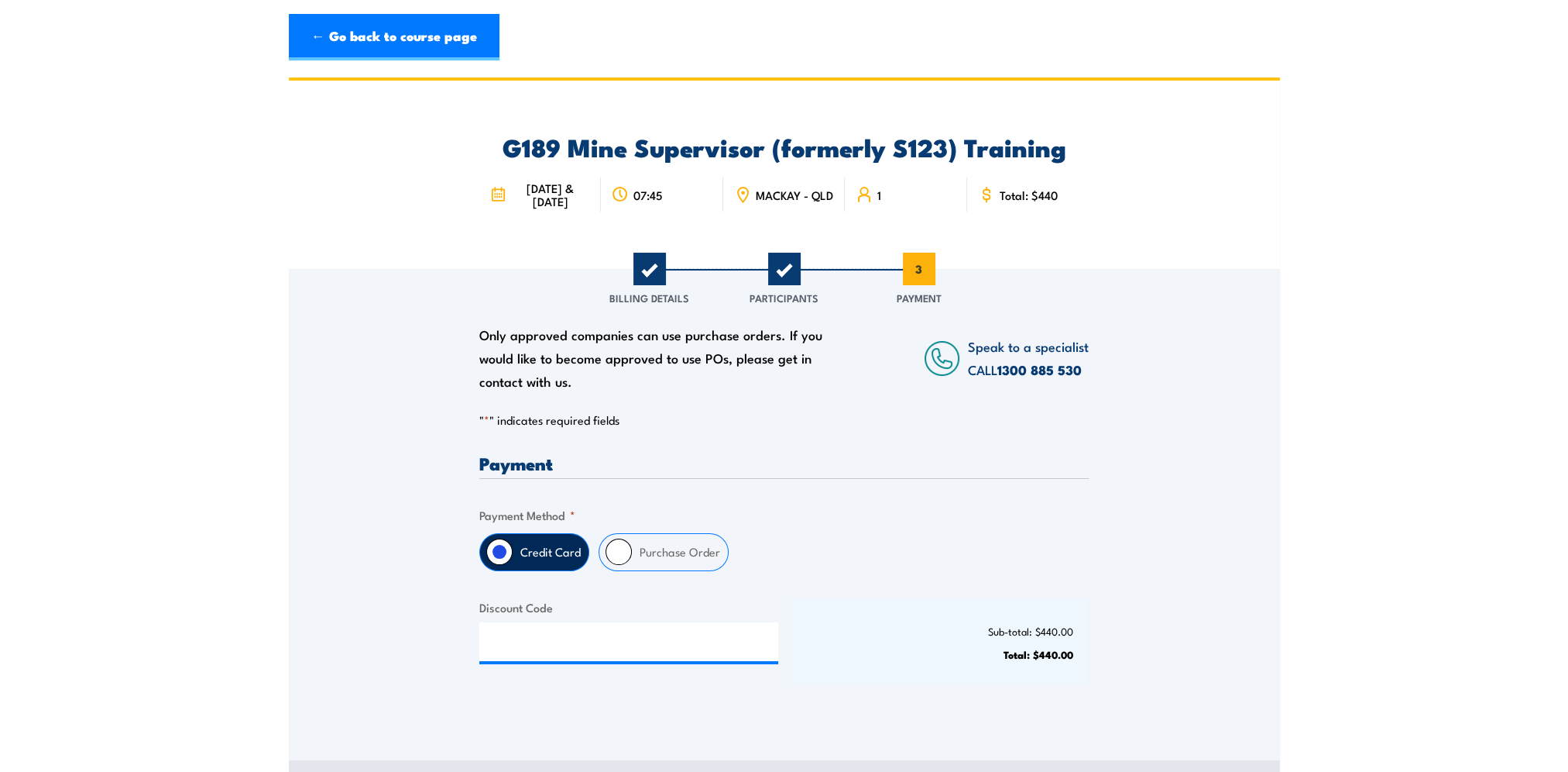
scroll to position [155, 0]
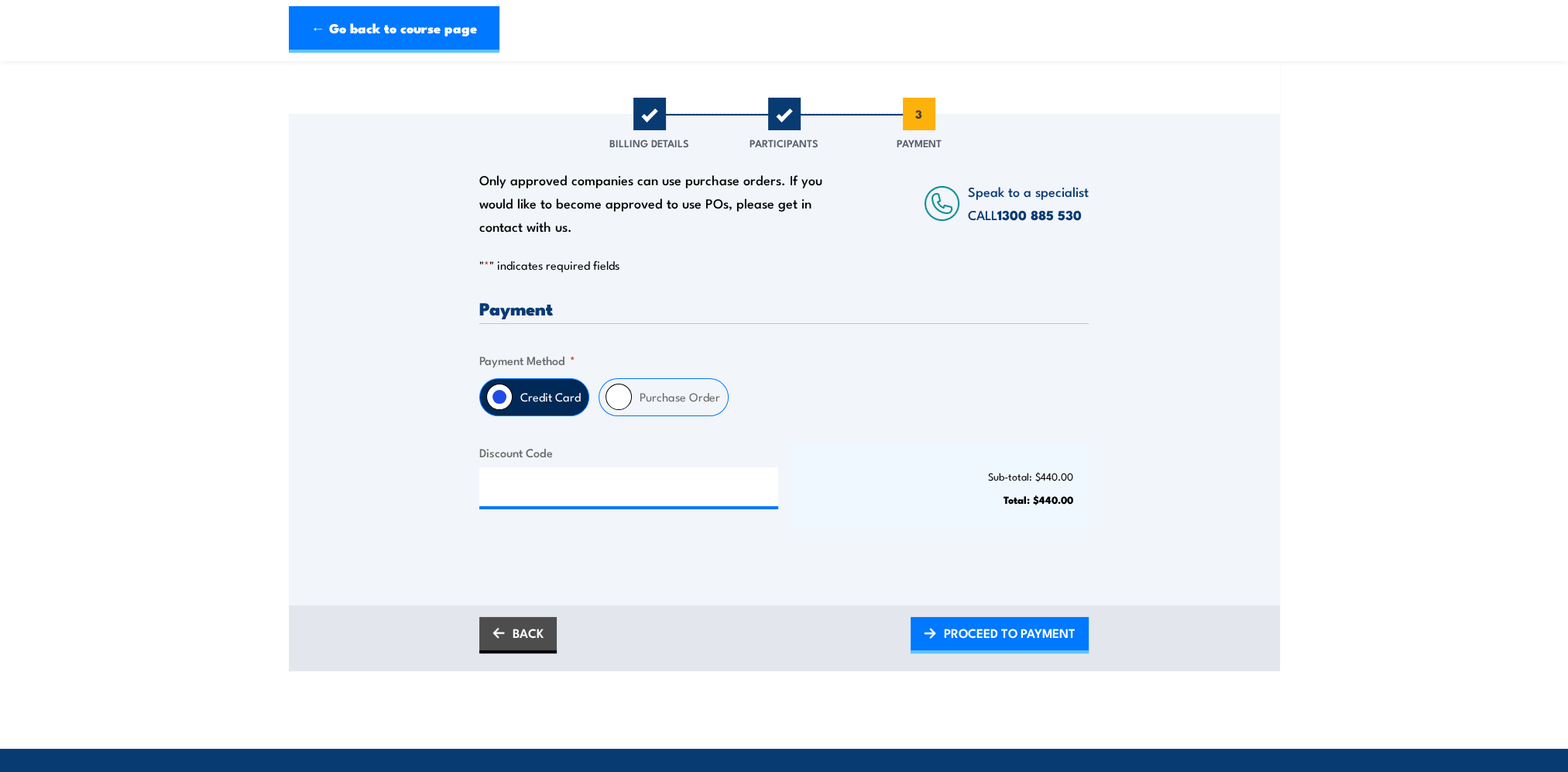
click at [657, 415] on label "Purchase Order" at bounding box center [679, 397] width 96 height 37
click at [632, 410] on input "Purchase Order" at bounding box center [619, 396] width 27 height 27
radio input "true"
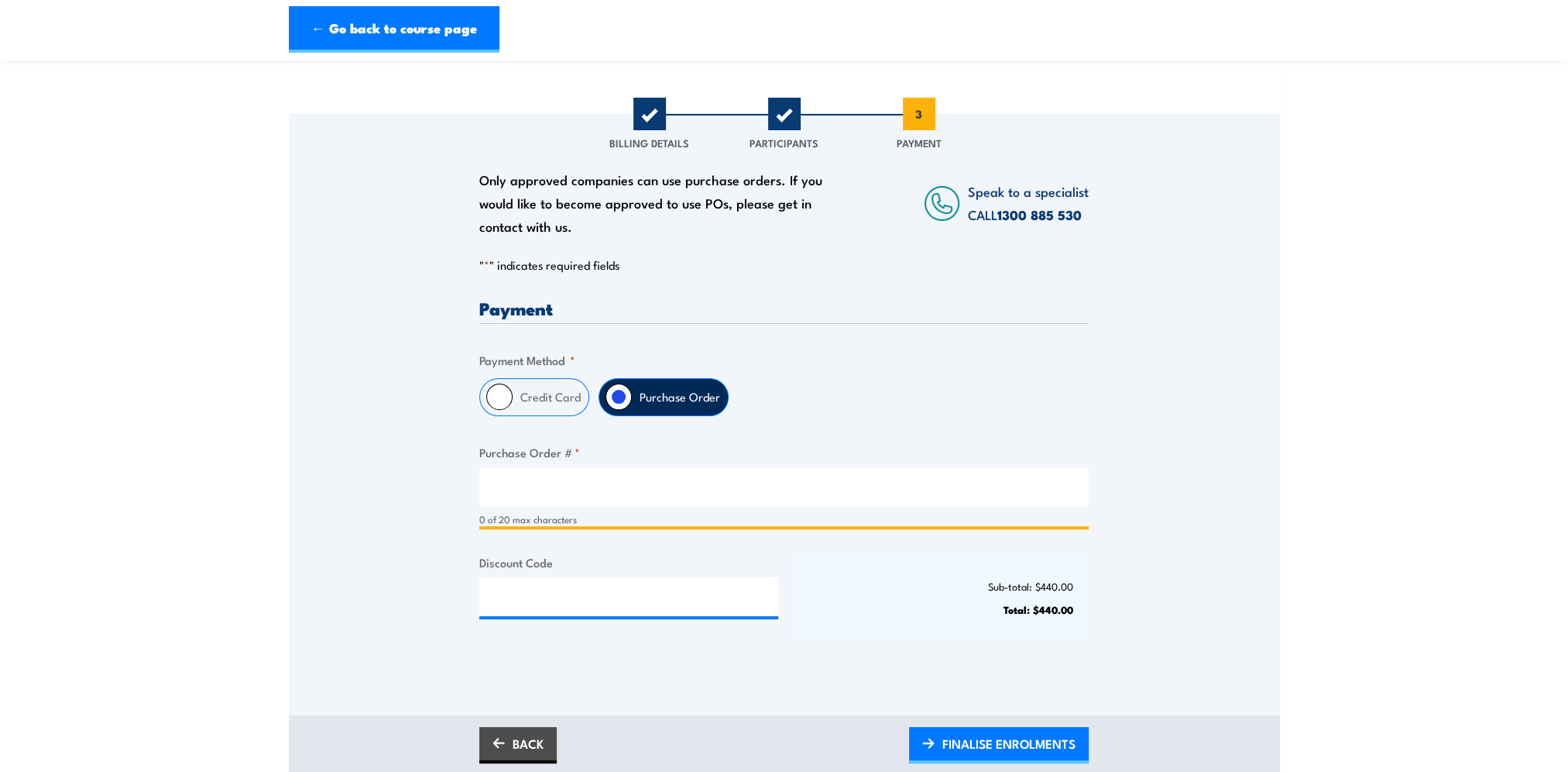
click at [628, 494] on input "Purchase Order # *" at bounding box center [784, 486] width 610 height 39
paste input "4518265506"
type input "4518265506"
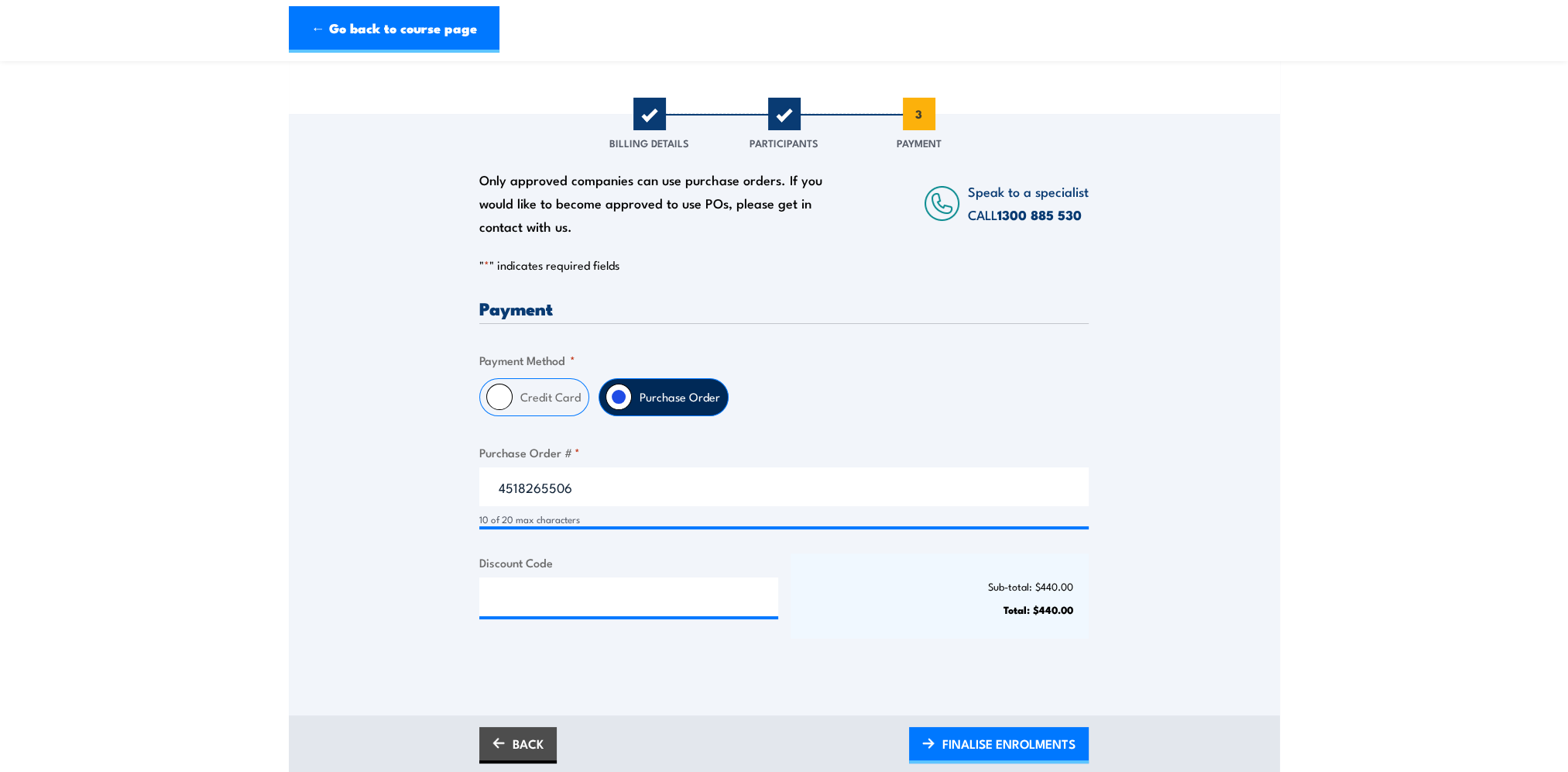
click at [877, 607] on div "Sub-total: $440.00 Total: $440.00" at bounding box center [940, 595] width 299 height 85
click at [976, 755] on span "FINALISE ENROLMENTS" at bounding box center [1008, 743] width 134 height 41
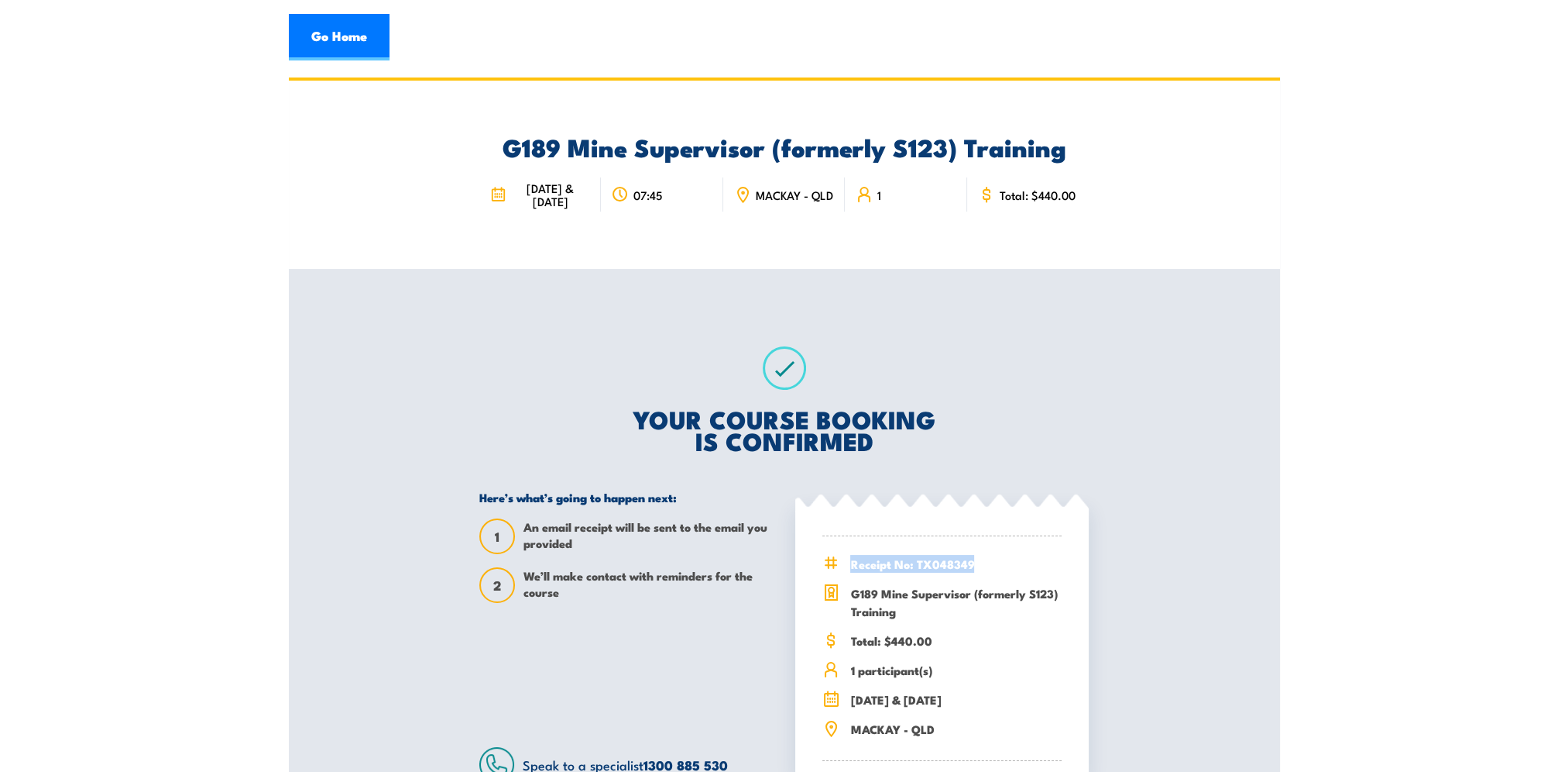
drag, startPoint x: 973, startPoint y: 577, endPoint x: 852, endPoint y: 579, distance: 121.0
click at [852, 572] on span "Receipt No: TX048349" at bounding box center [956, 563] width 212 height 18
copy span "Receipt No: TX048349"
